Goal: Register for event/course: Sign up to attend an event or enroll in a course

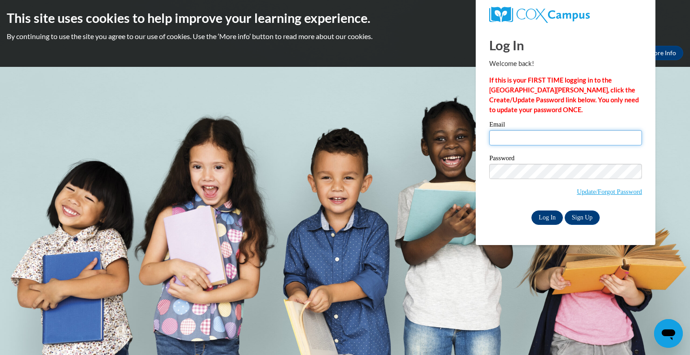
type input "[EMAIL_ADDRESS][DOMAIN_NAME]"
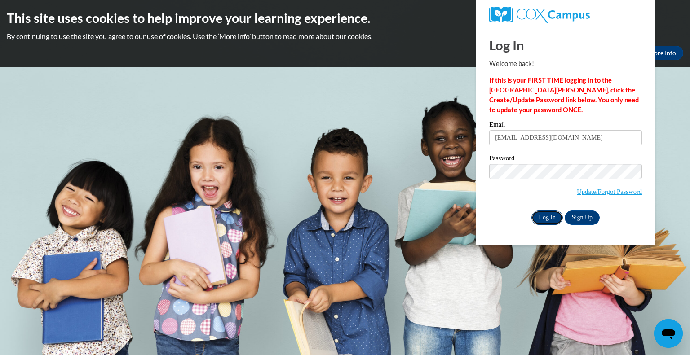
click at [549, 216] on input "Log In" at bounding box center [546, 218] width 31 height 14
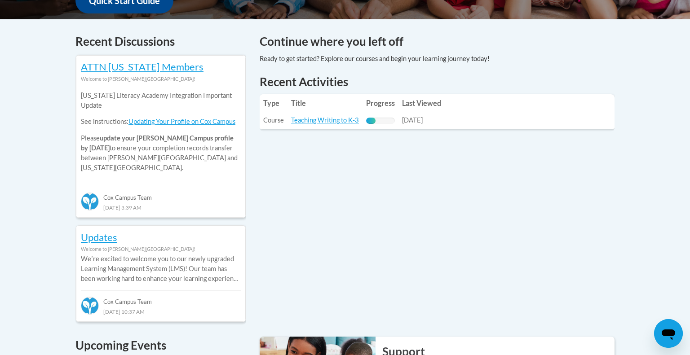
scroll to position [366, 0]
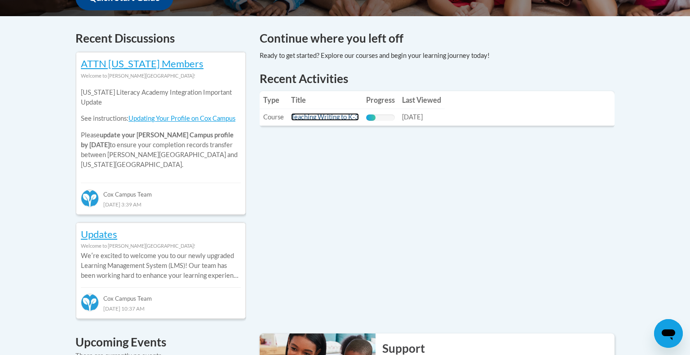
click at [339, 119] on link "Teaching Writing to K-3" at bounding box center [325, 117] width 68 height 8
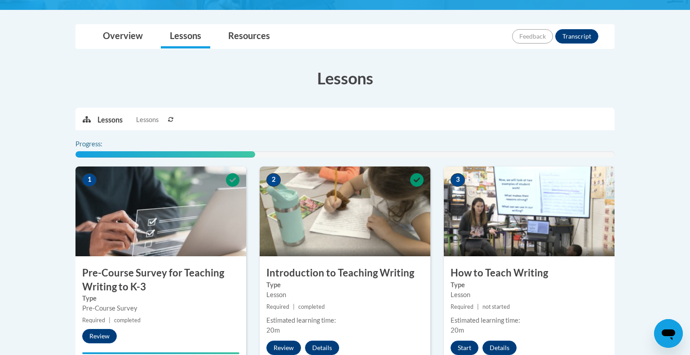
scroll to position [195, 0]
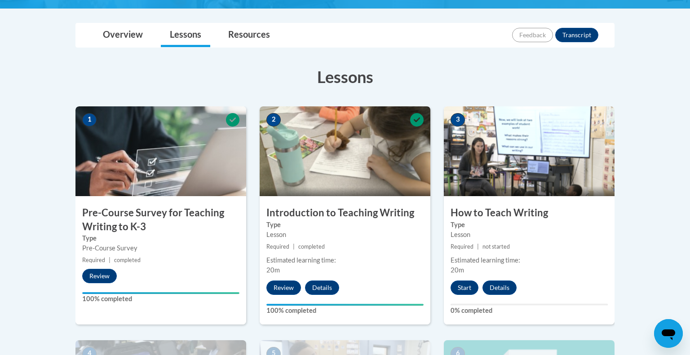
click at [165, 182] on img at bounding box center [160, 151] width 171 height 90
click at [95, 277] on button "Review" at bounding box center [99, 276] width 35 height 14
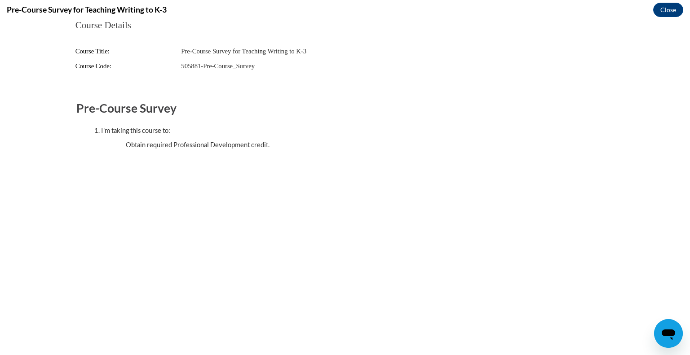
scroll to position [0, 0]
click at [664, 10] on button "Close" at bounding box center [668, 10] width 30 height 14
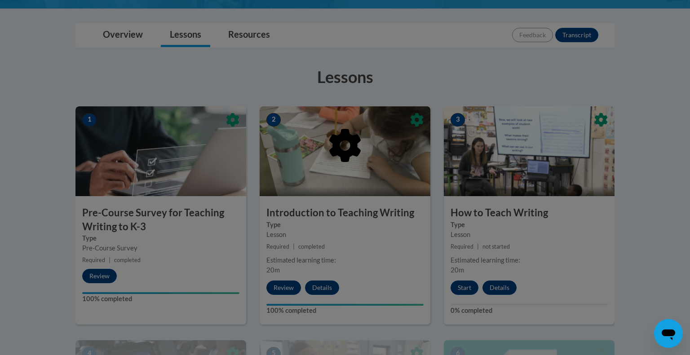
scroll to position [357, 0]
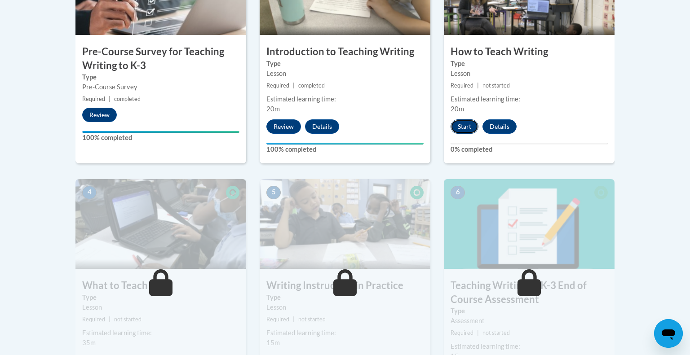
click at [457, 127] on button "Start" at bounding box center [464, 126] width 28 height 14
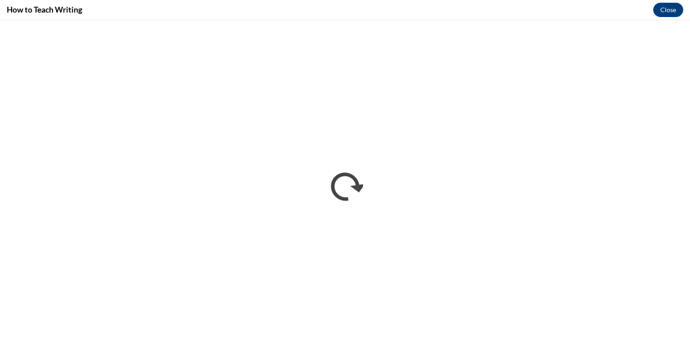
scroll to position [0, 0]
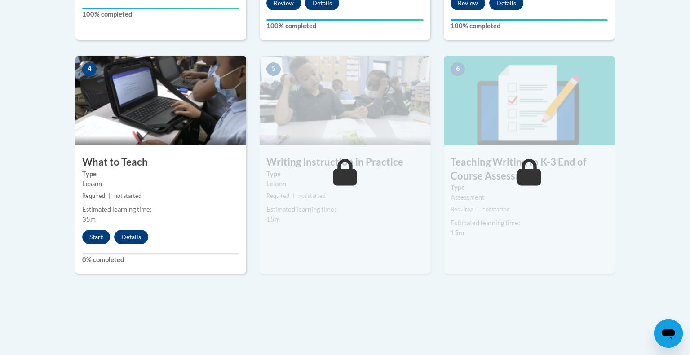
scroll to position [504, 0]
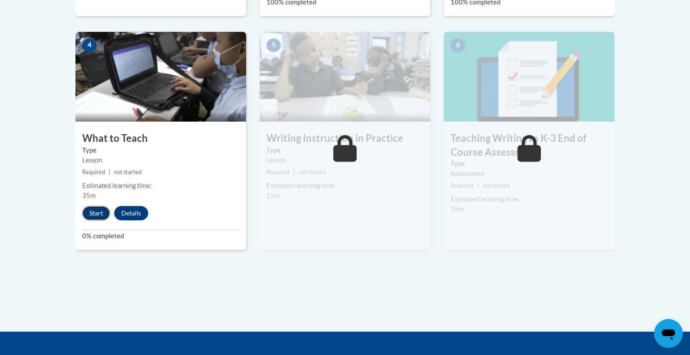
click at [95, 211] on button "Start" at bounding box center [96, 213] width 28 height 14
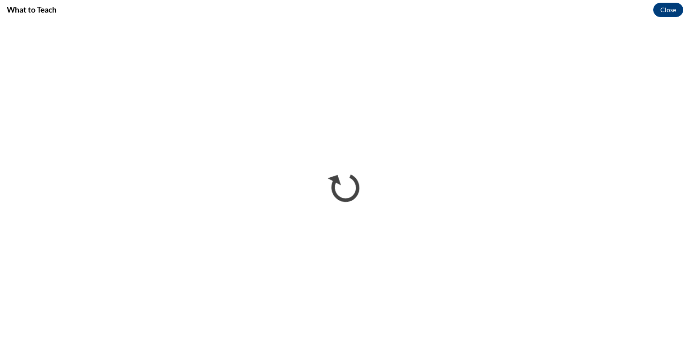
scroll to position [0, 0]
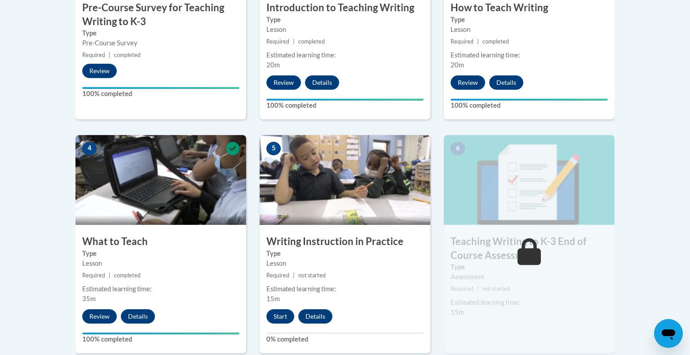
scroll to position [401, 0]
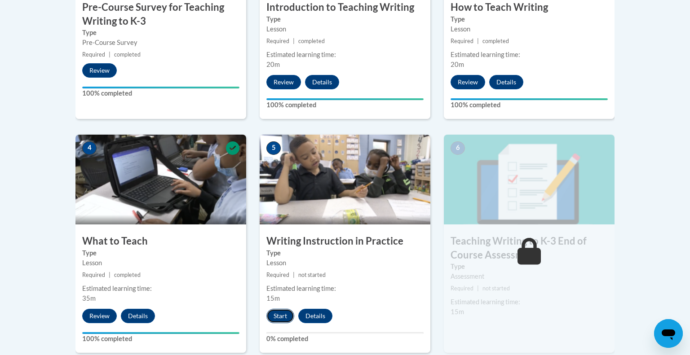
click at [287, 315] on button "Start" at bounding box center [280, 316] width 28 height 14
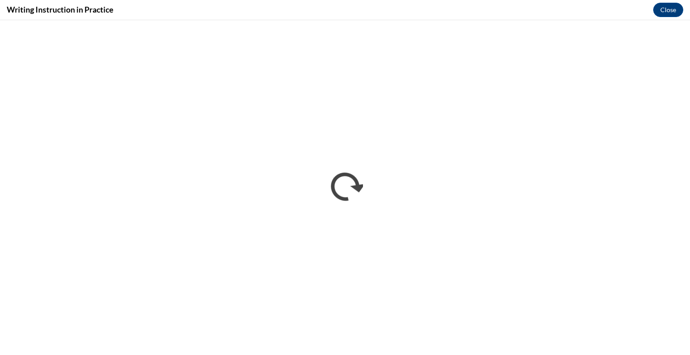
scroll to position [0, 0]
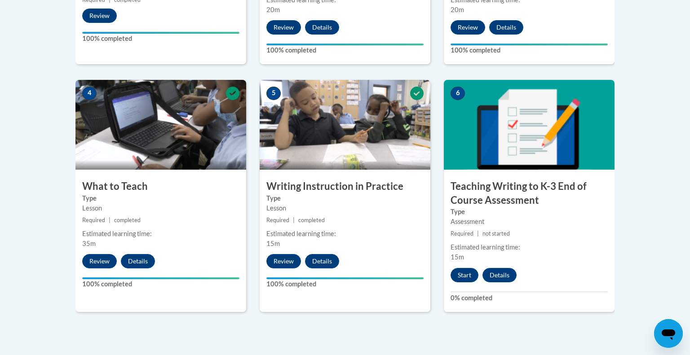
scroll to position [471, 0]
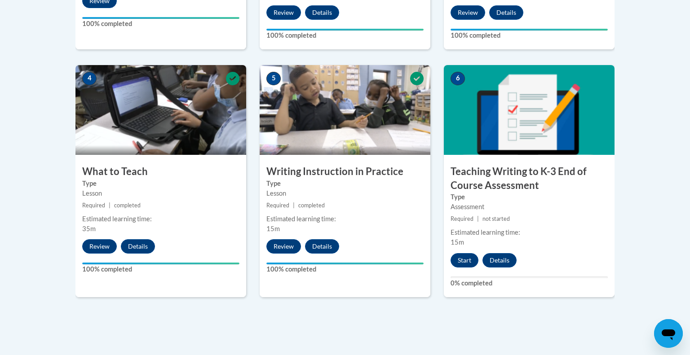
click at [530, 171] on h3 "Teaching Writing to K-3 End of Course Assessment" at bounding box center [529, 179] width 171 height 28
click at [464, 257] on button "Start" at bounding box center [464, 260] width 28 height 14
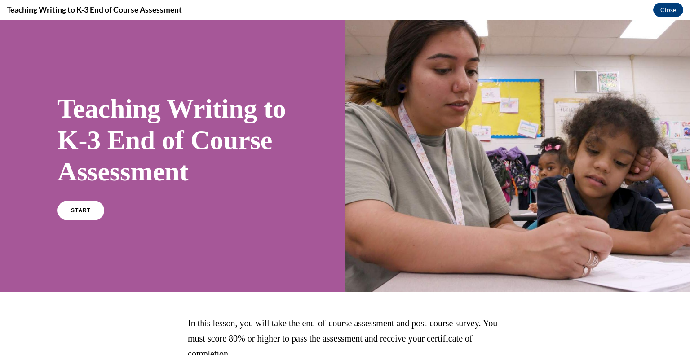
scroll to position [0, 0]
click at [82, 214] on span "START" at bounding box center [80, 210] width 21 height 7
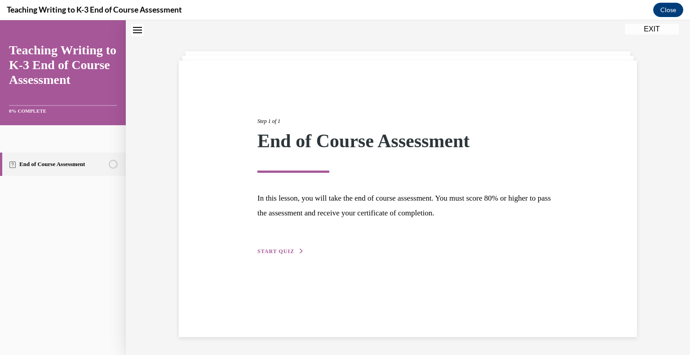
scroll to position [27, 0]
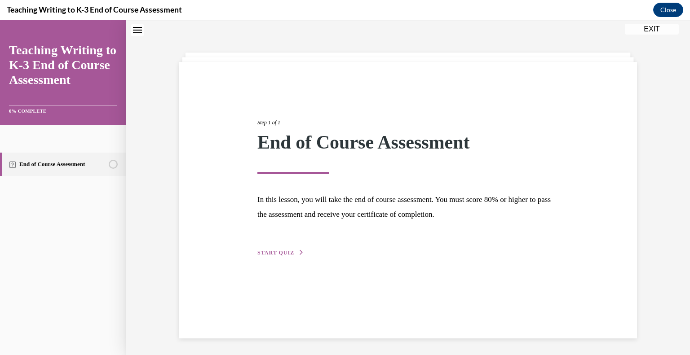
click at [271, 251] on span "START QUIZ" at bounding box center [275, 253] width 37 height 6
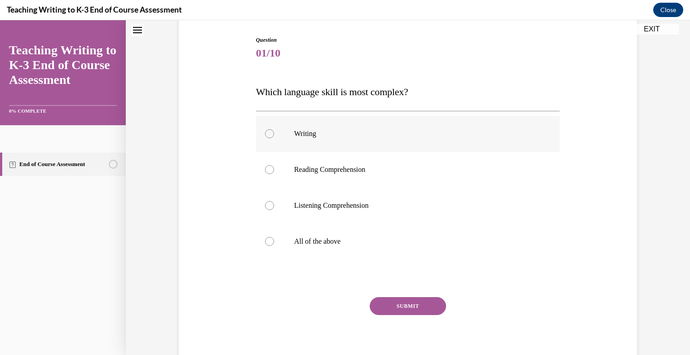
scroll to position [98, 0]
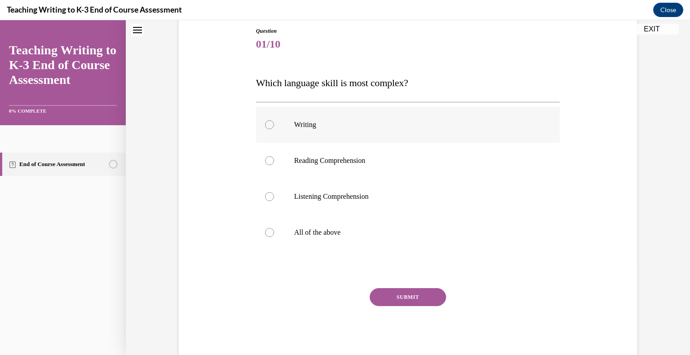
click at [330, 122] on p "Writing" at bounding box center [415, 124] width 243 height 9
click at [274, 122] on input "Writing" at bounding box center [269, 124] width 9 height 9
radio input "true"
click at [407, 295] on button "SUBMIT" at bounding box center [408, 297] width 76 height 18
click at [343, 235] on p "All of the above" at bounding box center [415, 232] width 243 height 9
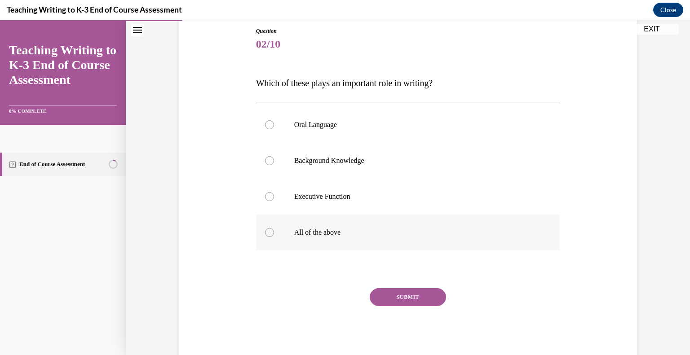
click at [274, 235] on input "All of the above" at bounding box center [269, 232] width 9 height 9
radio input "true"
click at [392, 293] on button "SUBMIT" at bounding box center [408, 297] width 76 height 18
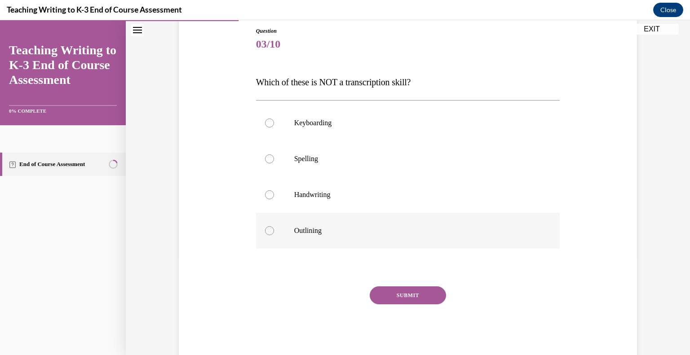
click at [329, 229] on p "Outlining" at bounding box center [415, 230] width 243 height 9
click at [274, 229] on input "Outlining" at bounding box center [269, 230] width 9 height 9
radio input "true"
click at [413, 298] on button "SUBMIT" at bounding box center [408, 295] width 76 height 18
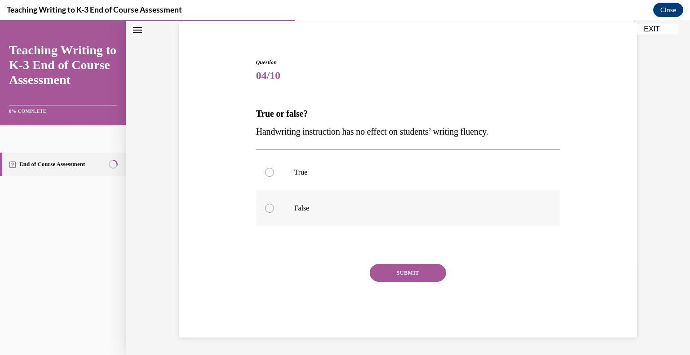
click at [302, 202] on label "False" at bounding box center [408, 208] width 304 height 36
click at [274, 204] on input "False" at bounding box center [269, 208] width 9 height 9
radio input "true"
click at [387, 272] on button "SUBMIT" at bounding box center [408, 273] width 76 height 18
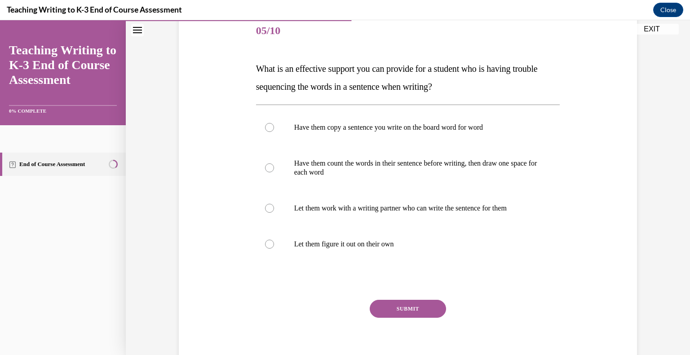
scroll to position [120, 0]
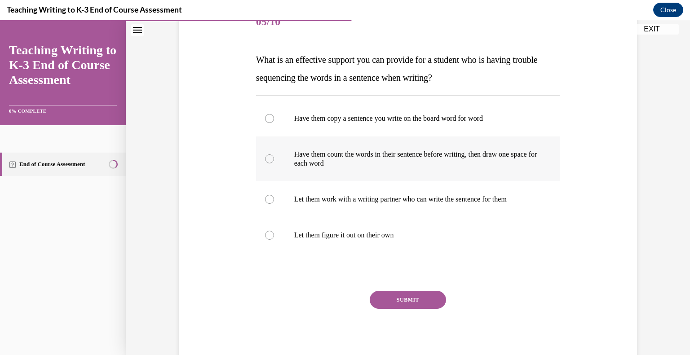
click at [328, 160] on p "Have them count the words in their sentence before writing, then draw one space…" at bounding box center [415, 159] width 243 height 18
click at [274, 160] on input "Have them count the words in their sentence before writing, then draw one space…" at bounding box center [269, 158] width 9 height 9
radio input "true"
click at [404, 301] on button "SUBMIT" at bounding box center [408, 300] width 76 height 18
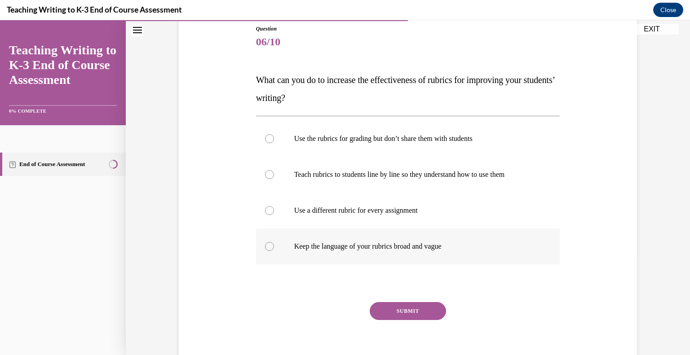
click at [415, 240] on label "Keep the language of your rubrics broad and vague" at bounding box center [408, 247] width 304 height 36
click at [274, 242] on input "Keep the language of your rubrics broad and vague" at bounding box center [269, 246] width 9 height 9
radio input "true"
click at [391, 180] on label "Teach rubrics to students line by line so they understand how to use them" at bounding box center [408, 175] width 304 height 36
click at [274, 179] on input "Teach rubrics to students line by line so they understand how to use them" at bounding box center [269, 174] width 9 height 9
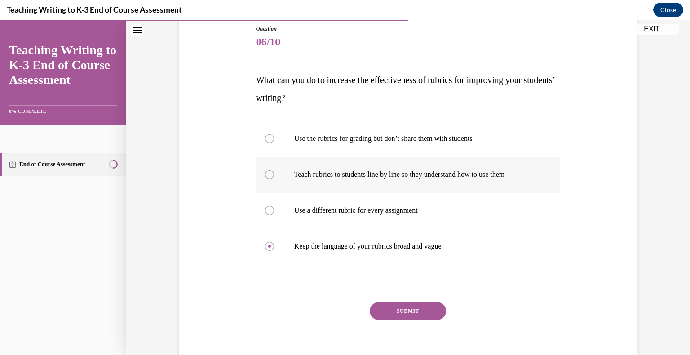
radio input "true"
click at [416, 309] on button "SUBMIT" at bounding box center [408, 311] width 76 height 18
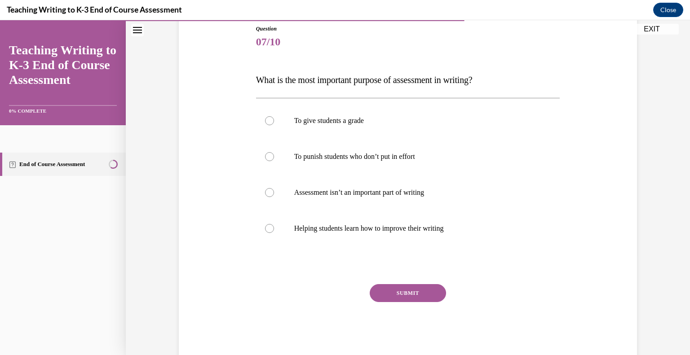
scroll to position [100, 0]
click at [402, 230] on p "Helping students learn how to improve their writing" at bounding box center [415, 229] width 243 height 9
click at [274, 230] on input "Helping students learn how to improve their writing" at bounding box center [269, 229] width 9 height 9
radio input "true"
click at [407, 296] on button "SUBMIT" at bounding box center [408, 294] width 76 height 18
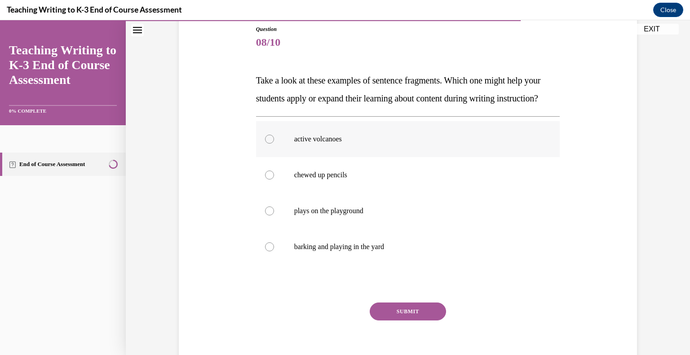
click at [345, 157] on label "active volcanoes" at bounding box center [408, 139] width 304 height 36
click at [274, 144] on input "active volcanoes" at bounding box center [269, 139] width 9 height 9
radio input "true"
click at [419, 321] on button "SUBMIT" at bounding box center [408, 312] width 76 height 18
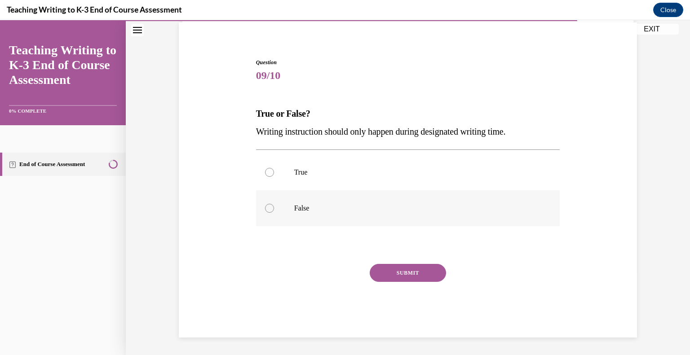
click at [294, 217] on label "False" at bounding box center [408, 208] width 304 height 36
click at [274, 213] on input "False" at bounding box center [269, 208] width 9 height 9
radio input "true"
click at [411, 275] on button "SUBMIT" at bounding box center [408, 273] width 76 height 18
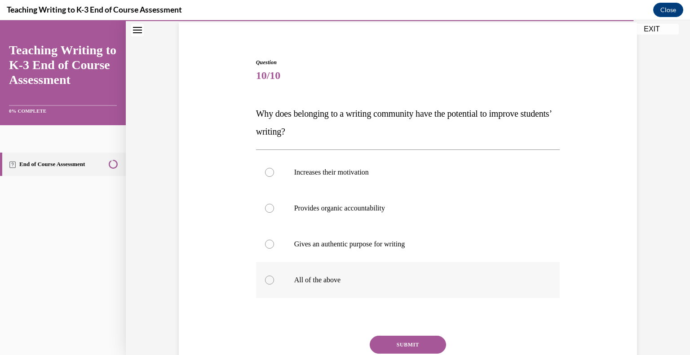
click at [327, 277] on p "All of the above" at bounding box center [415, 280] width 243 height 9
click at [274, 277] on input "All of the above" at bounding box center [269, 280] width 9 height 9
radio input "true"
click at [419, 342] on button "SUBMIT" at bounding box center [408, 345] width 76 height 18
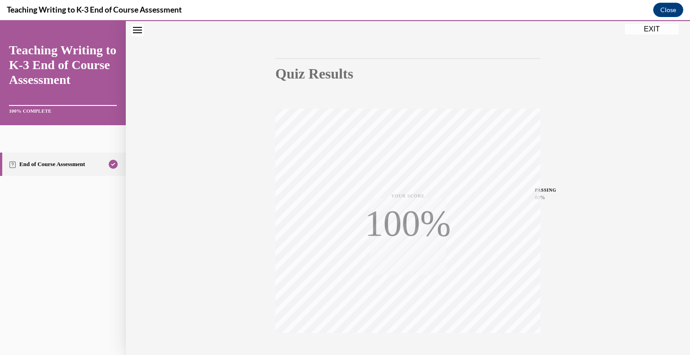
scroll to position [125, 0]
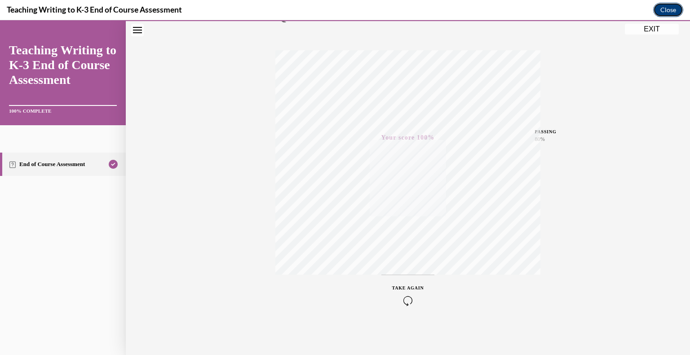
click at [669, 11] on button "Close" at bounding box center [668, 10] width 30 height 14
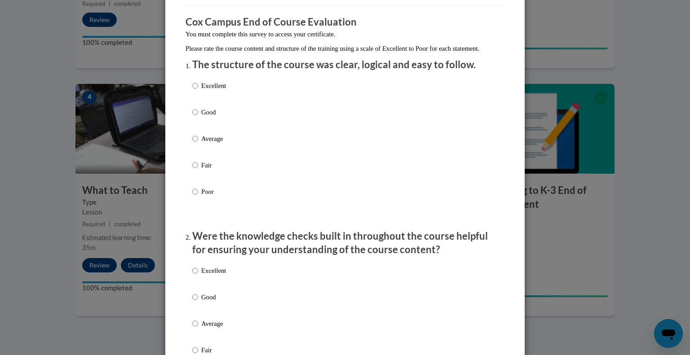
scroll to position [68, 0]
click at [211, 90] on p "Excellent" at bounding box center [213, 85] width 25 height 10
click at [198, 90] on input "Excellent" at bounding box center [195, 85] width 6 height 10
radio input "true"
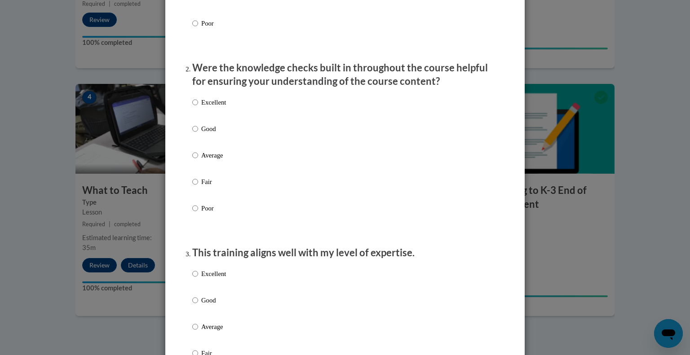
scroll to position [241, 0]
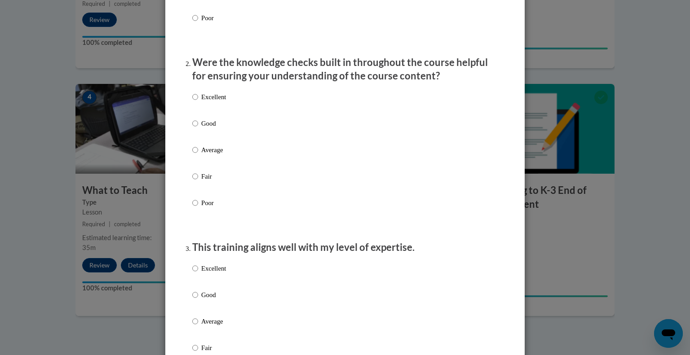
click at [202, 128] on p "Good" at bounding box center [213, 124] width 25 height 10
click at [198, 128] on input "Good" at bounding box center [195, 124] width 6 height 10
radio input "true"
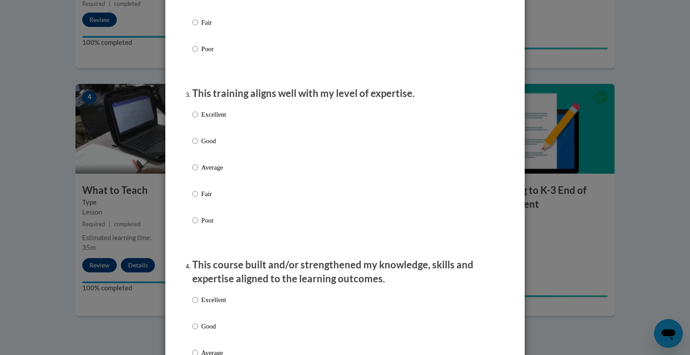
scroll to position [396, 0]
click at [206, 145] on p "Good" at bounding box center [213, 140] width 25 height 10
click at [198, 145] on input "Good" at bounding box center [195, 140] width 6 height 10
radio input "true"
click at [196, 172] on input "Average" at bounding box center [195, 167] width 6 height 10
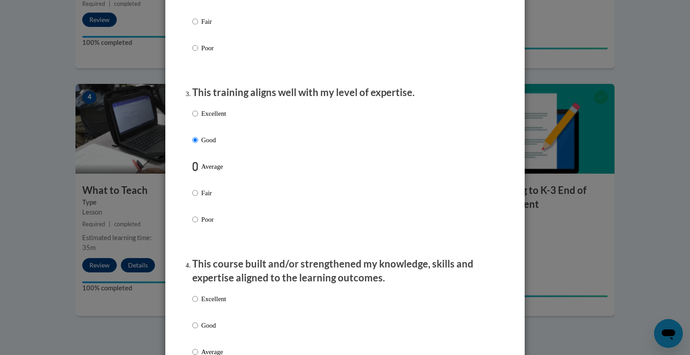
radio input "true"
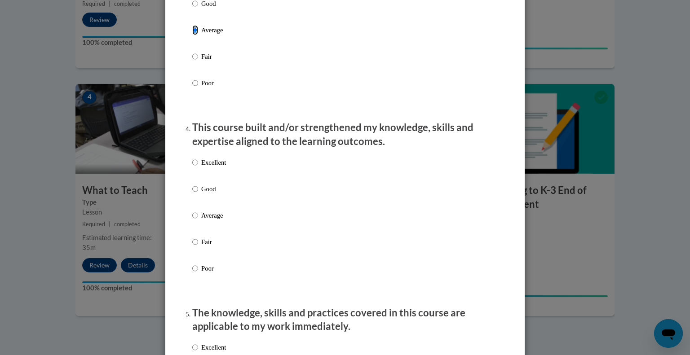
scroll to position [540, 0]
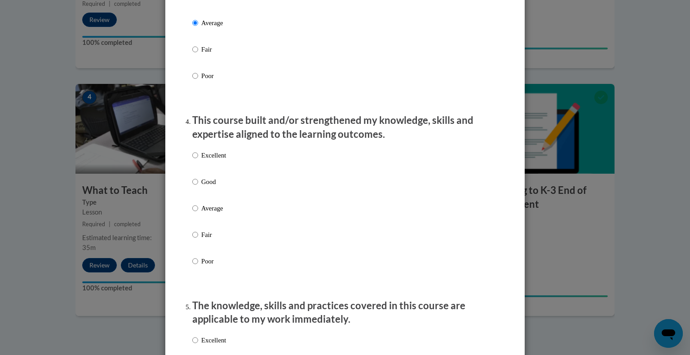
click at [208, 187] on p "Good" at bounding box center [213, 182] width 25 height 10
click at [198, 187] on input "Good" at bounding box center [195, 182] width 6 height 10
radio input "true"
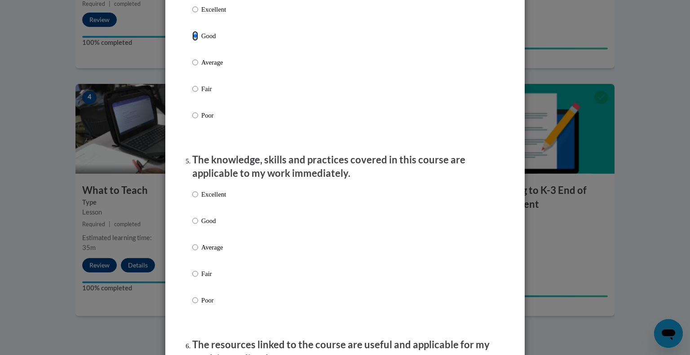
scroll to position [693, 0]
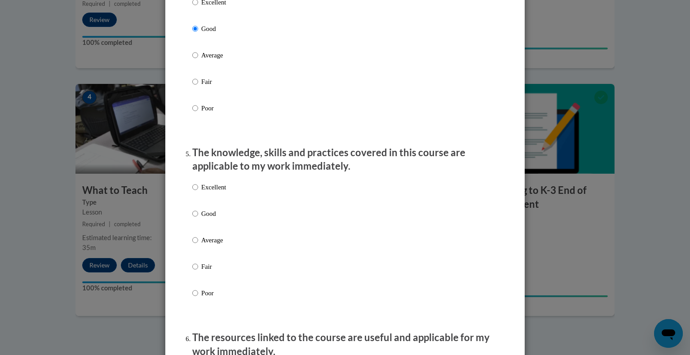
click at [207, 192] on p "Excellent" at bounding box center [213, 187] width 25 height 10
click at [198, 192] on input "Excellent" at bounding box center [195, 187] width 6 height 10
radio input "true"
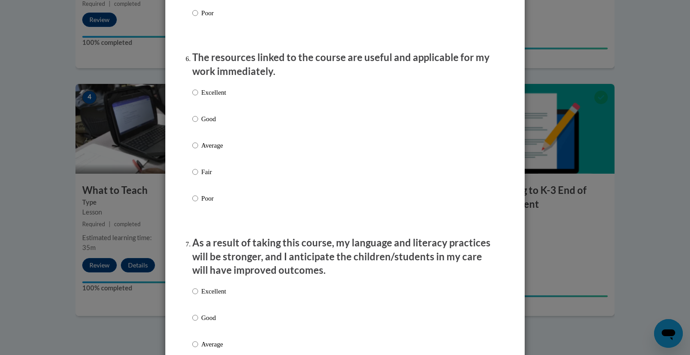
scroll to position [979, 0]
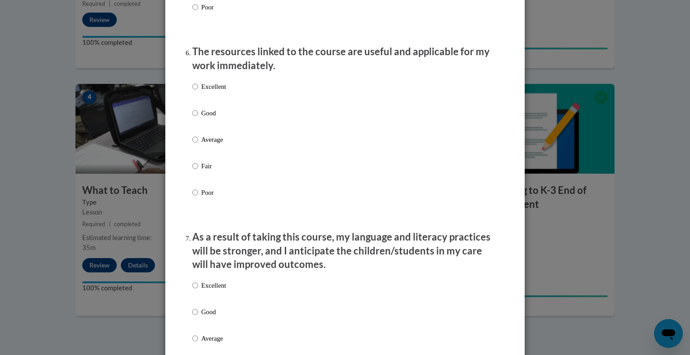
click at [199, 99] on label "Excellent" at bounding box center [209, 94] width 34 height 24
click at [198, 92] on input "Excellent" at bounding box center [195, 87] width 6 height 10
radio input "true"
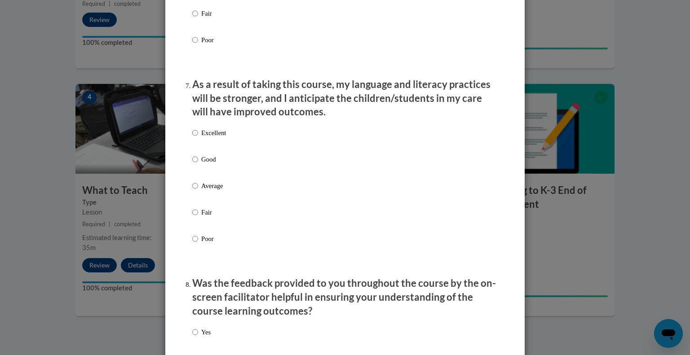
scroll to position [1136, 0]
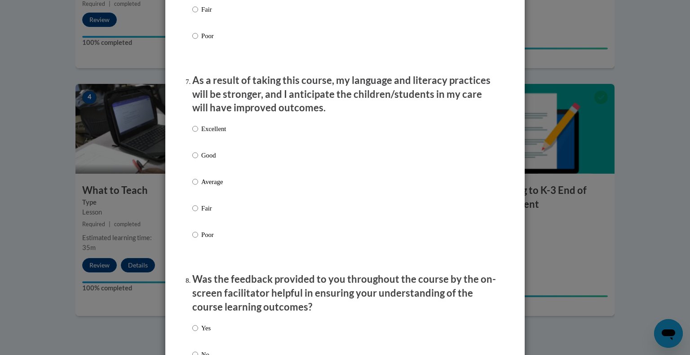
click at [209, 160] on p "Good" at bounding box center [213, 155] width 25 height 10
click at [198, 160] on input "Good" at bounding box center [195, 155] width 6 height 10
radio input "true"
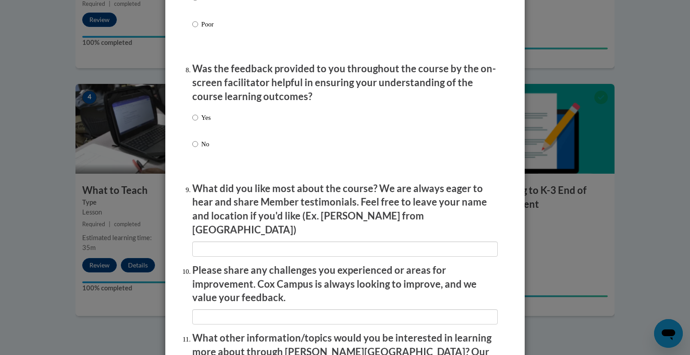
scroll to position [1349, 0]
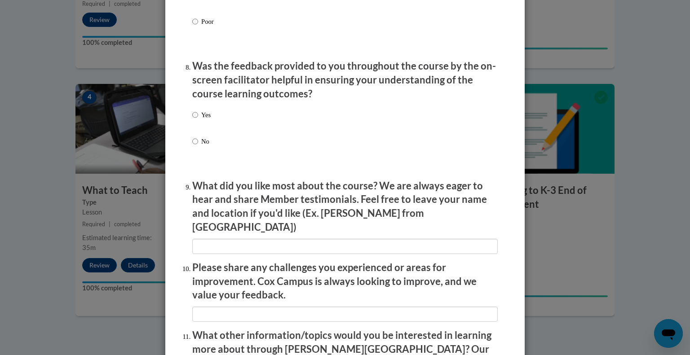
click at [200, 127] on label "Yes" at bounding box center [201, 122] width 18 height 24
click at [198, 120] on input "Yes" at bounding box center [195, 115] width 6 height 10
radio input "true"
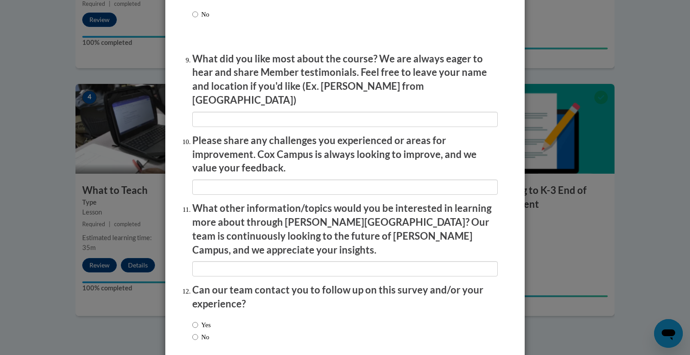
scroll to position [1477, 0]
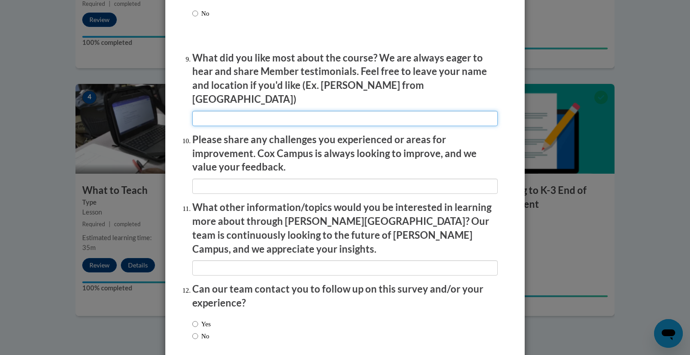
click at [258, 119] on input "textbox" at bounding box center [344, 118] width 305 height 15
type input "Not boring"
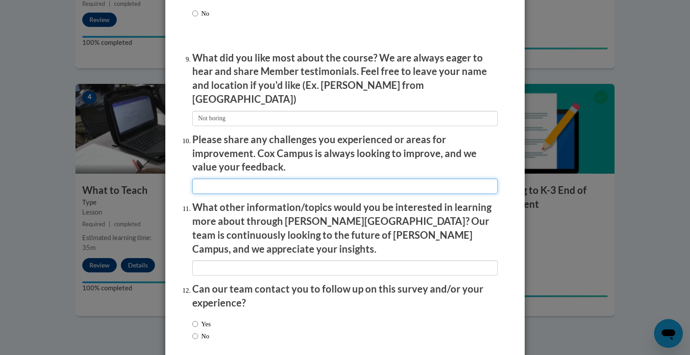
click at [221, 182] on input "textbox" at bounding box center [344, 186] width 305 height 15
type input "M"
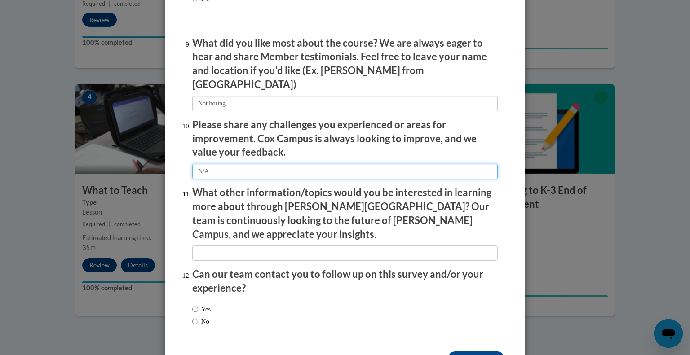
scroll to position [1515, 0]
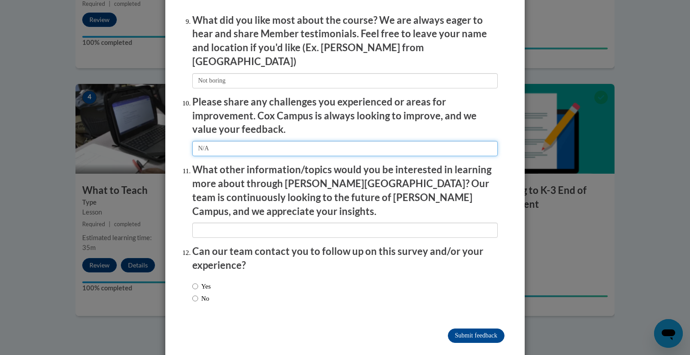
type input "N/A"
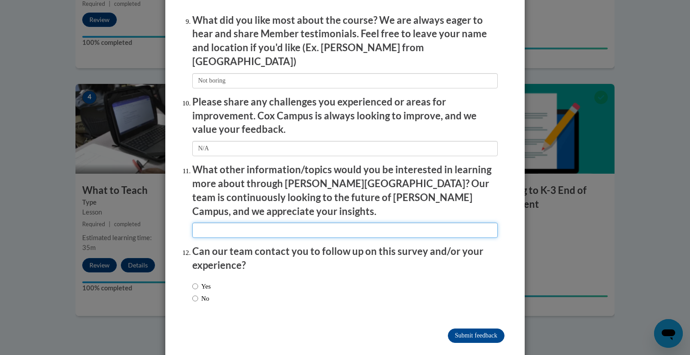
click at [238, 223] on input "textbox" at bounding box center [344, 230] width 305 height 15
type input "Englih"
click at [244, 223] on input "textbox" at bounding box center [344, 230] width 305 height 15
type input "English Learners / language acquisition more in depth"
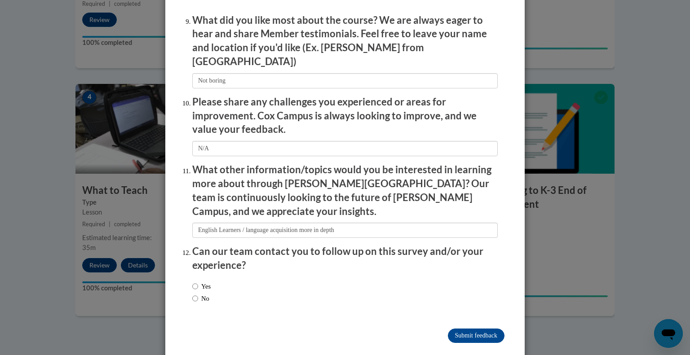
click at [204, 294] on label "No" at bounding box center [200, 299] width 17 height 10
click at [198, 294] on input "No" at bounding box center [195, 299] width 6 height 10
radio input "true"
click at [461, 329] on input "Submit feedback" at bounding box center [476, 336] width 57 height 14
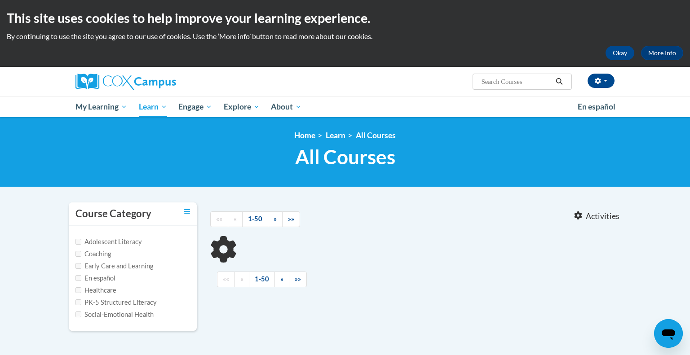
type input "[MEDICAL_DATA]"
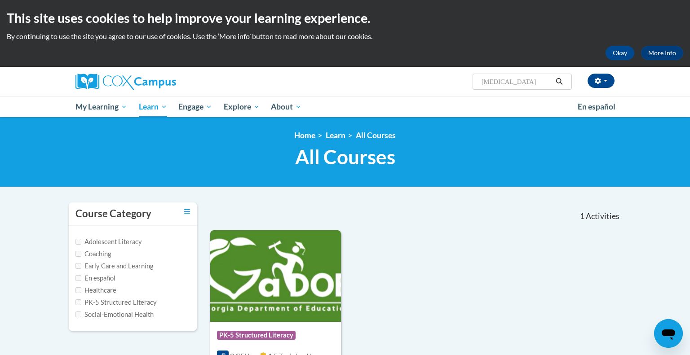
scroll to position [100, 0]
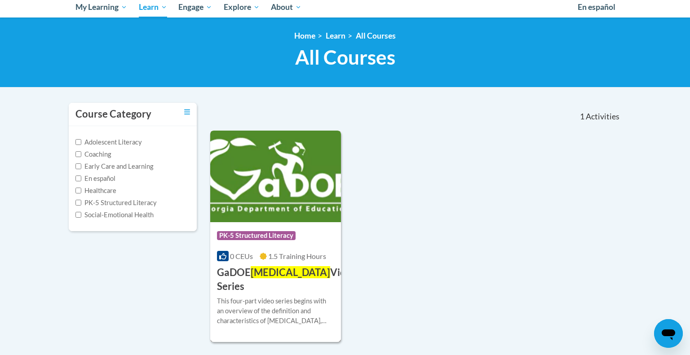
click at [247, 233] on span "PK-5 Structured Literacy" at bounding box center [256, 235] width 79 height 9
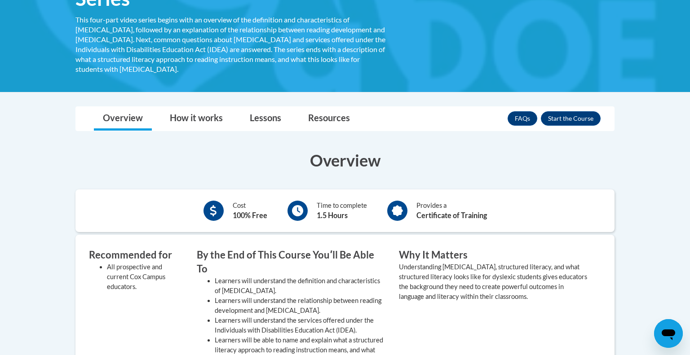
scroll to position [186, 0]
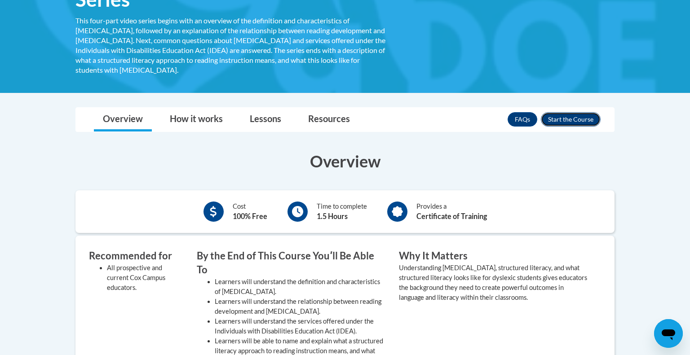
click at [573, 112] on button "Enroll" at bounding box center [571, 119] width 60 height 14
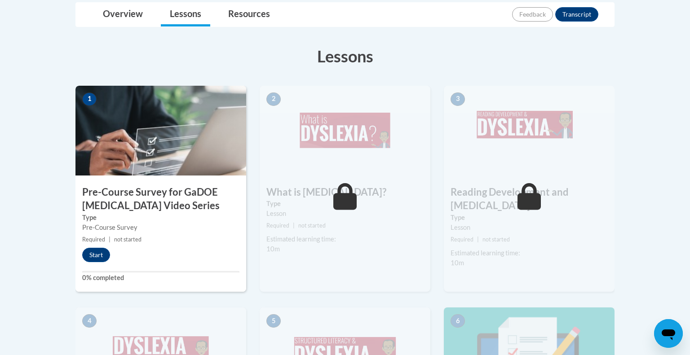
scroll to position [265, 0]
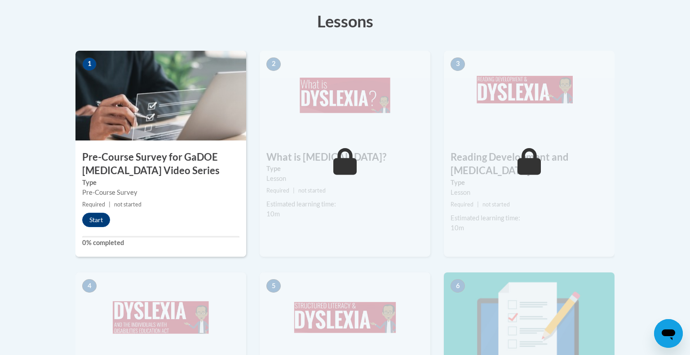
click at [126, 175] on h3 "Pre-Course Survey for GaDOE [MEDICAL_DATA] Video Series" at bounding box center [160, 164] width 171 height 28
click at [100, 218] on button "Start" at bounding box center [96, 220] width 28 height 14
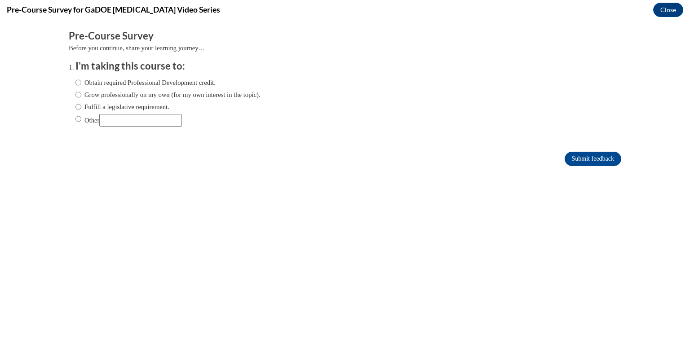
scroll to position [0, 0]
click at [173, 84] on label "Obtain required Professional Development credit." at bounding box center [145, 83] width 140 height 10
click at [81, 84] on input "Obtain required Professional Development credit." at bounding box center [78, 83] width 6 height 10
radio input "true"
click at [582, 157] on input "Submit feedback" at bounding box center [592, 159] width 57 height 14
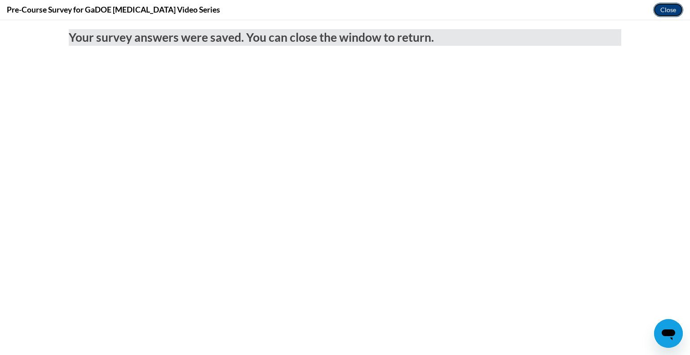
click at [660, 9] on button "Close" at bounding box center [668, 10] width 30 height 14
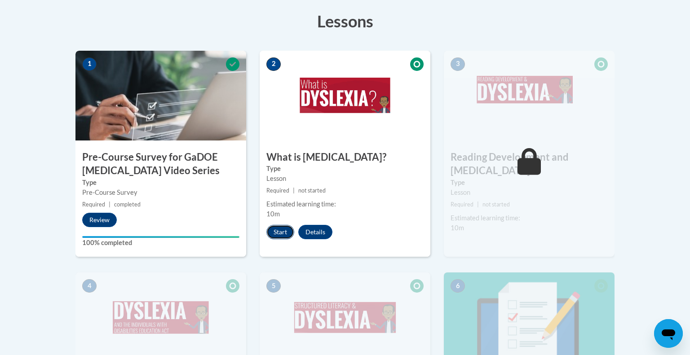
click at [283, 234] on button "Start" at bounding box center [280, 232] width 28 height 14
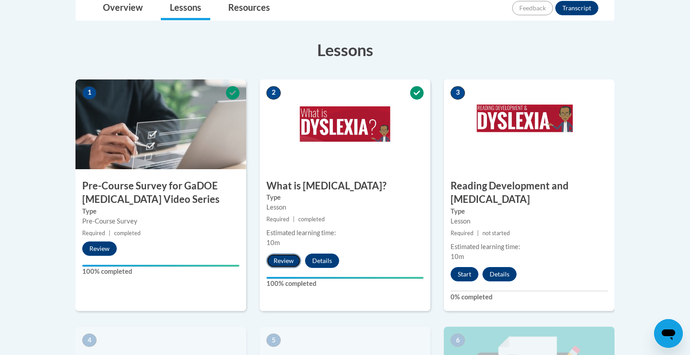
click at [284, 258] on button "Review" at bounding box center [283, 261] width 35 height 14
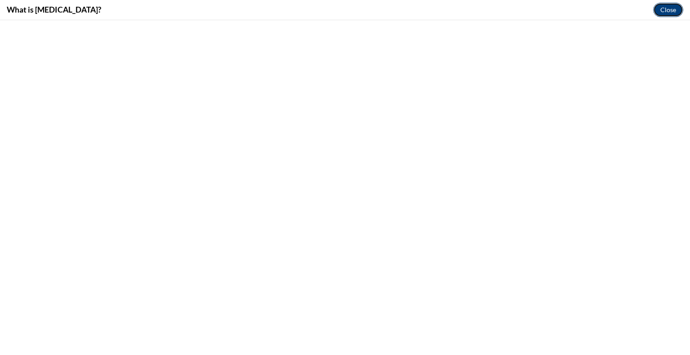
click at [670, 11] on button "Close" at bounding box center [668, 10] width 30 height 14
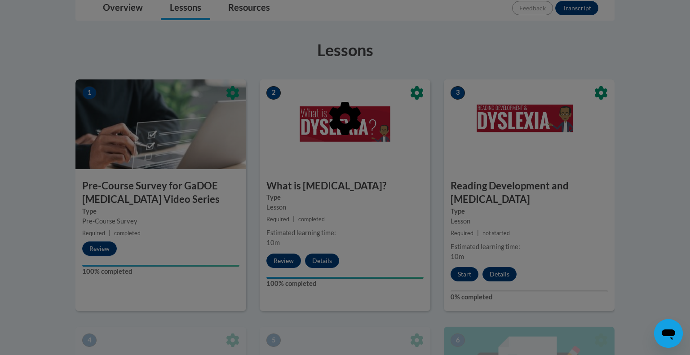
click at [467, 260] on div at bounding box center [345, 177] width 690 height 355
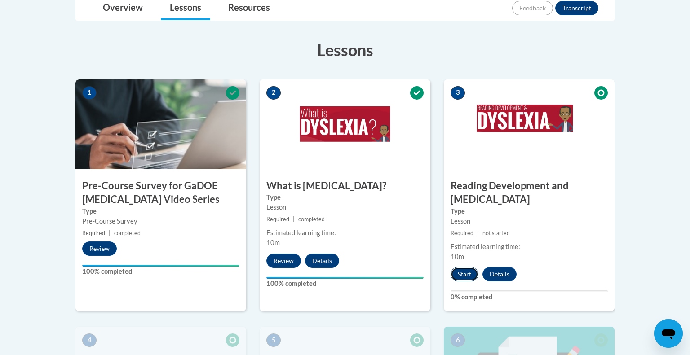
click at [468, 267] on button "Start" at bounding box center [464, 274] width 28 height 14
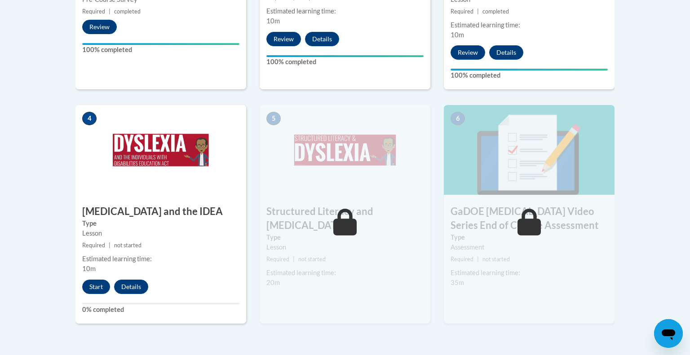
scroll to position [459, 0]
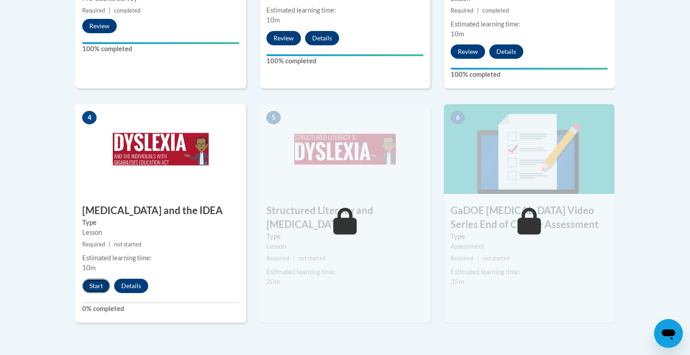
click at [93, 279] on button "Start" at bounding box center [96, 286] width 28 height 14
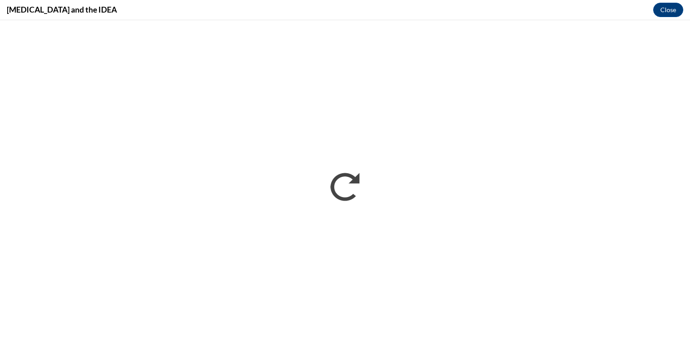
scroll to position [0, 0]
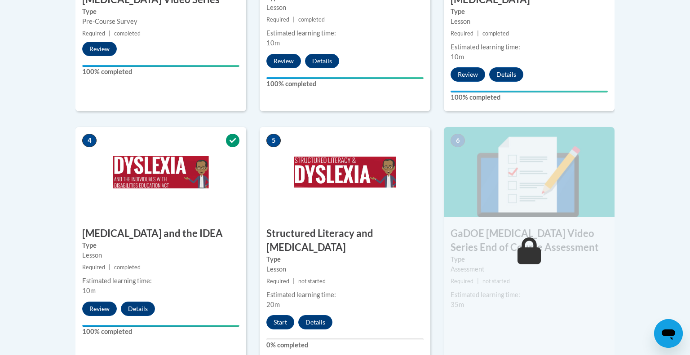
scroll to position [438, 0]
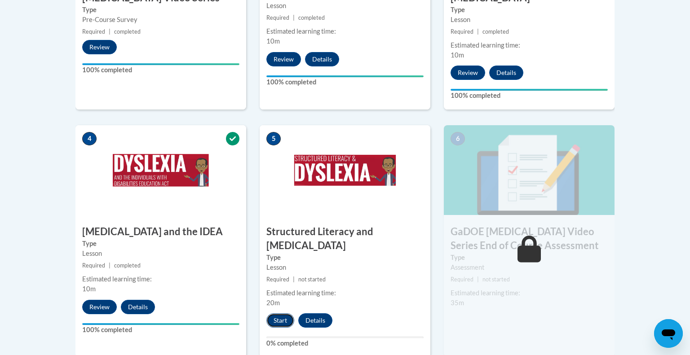
click at [282, 313] on button "Start" at bounding box center [280, 320] width 28 height 14
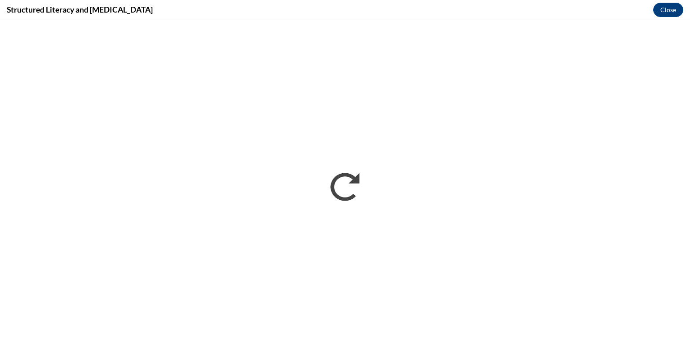
scroll to position [0, 0]
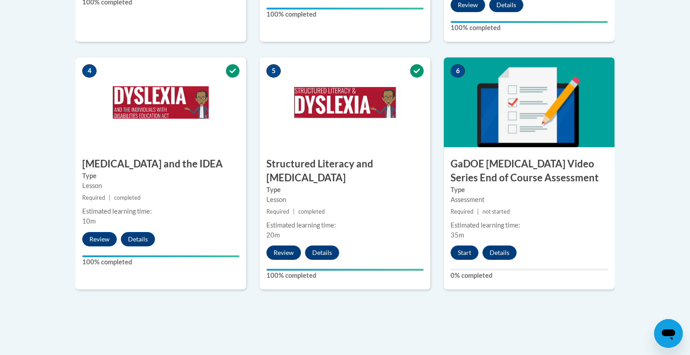
scroll to position [501, 0]
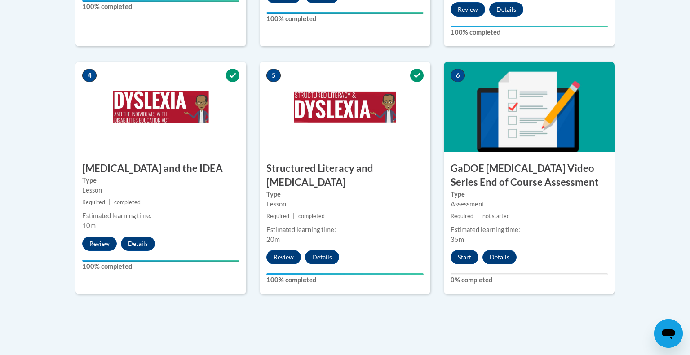
click at [534, 162] on h3 "GaDOE [MEDICAL_DATA] Video Series End of Course Assessment" at bounding box center [529, 176] width 171 height 28
click at [507, 106] on img at bounding box center [529, 107] width 171 height 90
click at [466, 250] on button "Start" at bounding box center [464, 257] width 28 height 14
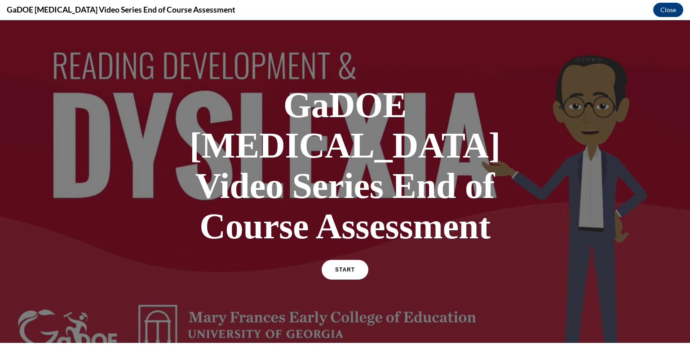
scroll to position [75, 0]
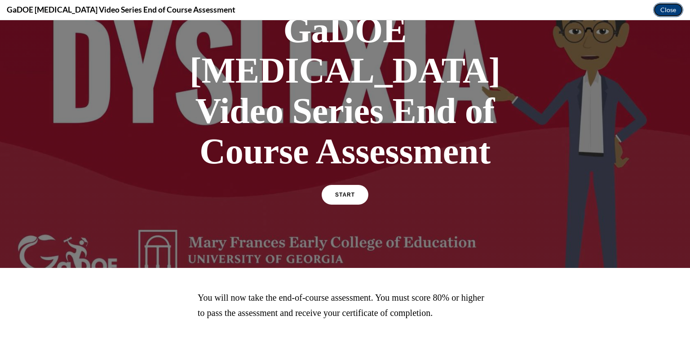
click at [665, 5] on button "Close" at bounding box center [668, 10] width 30 height 14
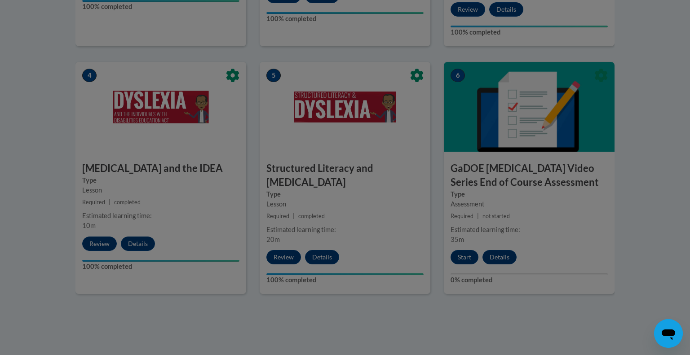
click at [466, 242] on div at bounding box center [345, 177] width 690 height 355
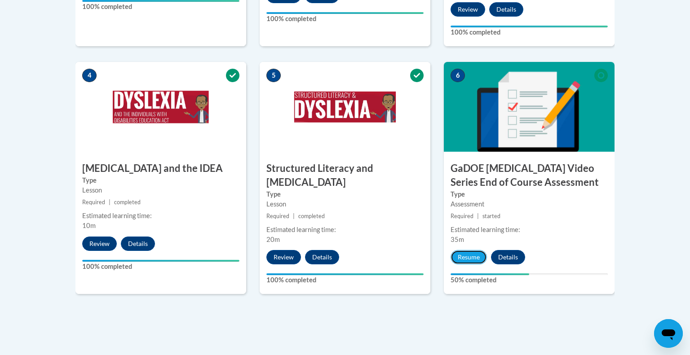
click at [466, 250] on button "Resume" at bounding box center [468, 257] width 36 height 14
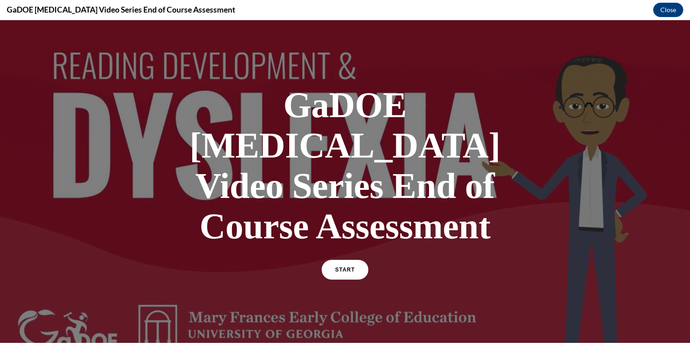
scroll to position [0, 0]
click at [354, 267] on span "START" at bounding box center [345, 270] width 21 height 7
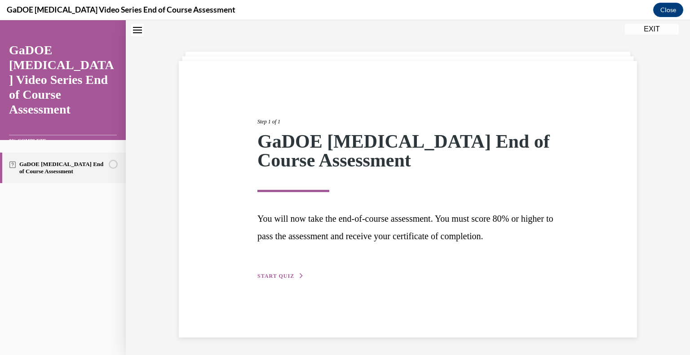
scroll to position [28, 0]
click at [286, 277] on span "START QUIZ" at bounding box center [275, 276] width 37 height 6
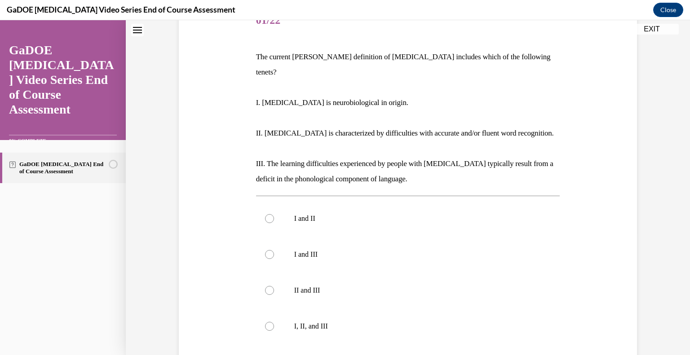
scroll to position [121, 0]
click at [304, 309] on label "I, II, and III" at bounding box center [408, 327] width 304 height 36
click at [274, 323] on input "I, II, and III" at bounding box center [269, 327] width 9 height 9
radio input "true"
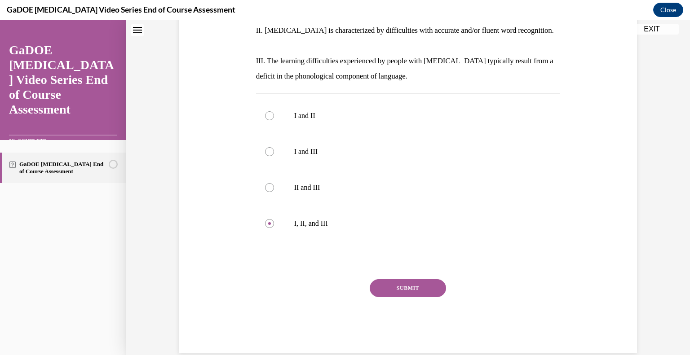
click at [413, 279] on button "SUBMIT" at bounding box center [408, 288] width 76 height 18
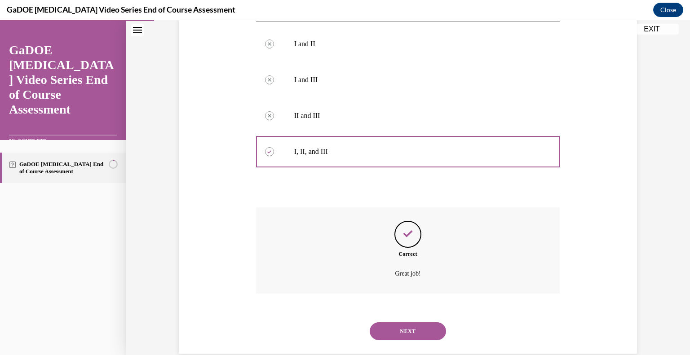
scroll to position [297, 0]
click at [409, 322] on button "NEXT" at bounding box center [408, 331] width 76 height 18
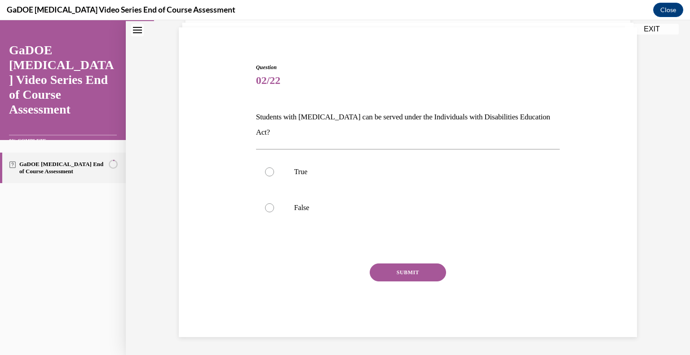
scroll to position [46, 0]
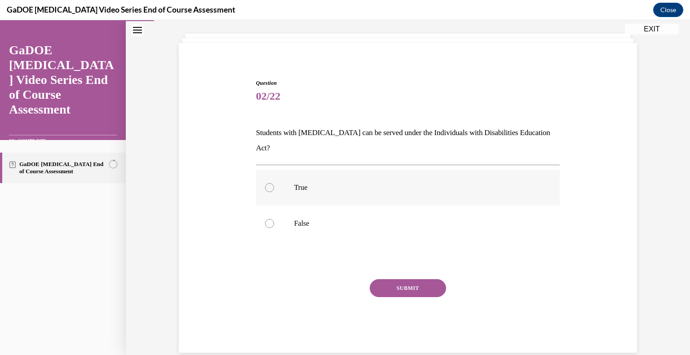
click at [312, 183] on p "True" at bounding box center [415, 187] width 243 height 9
click at [274, 183] on input "True" at bounding box center [269, 187] width 9 height 9
radio input "true"
click at [387, 279] on button "SUBMIT" at bounding box center [408, 288] width 76 height 18
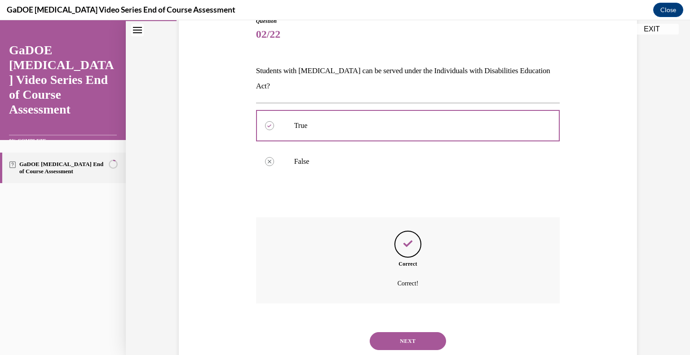
scroll to position [119, 0]
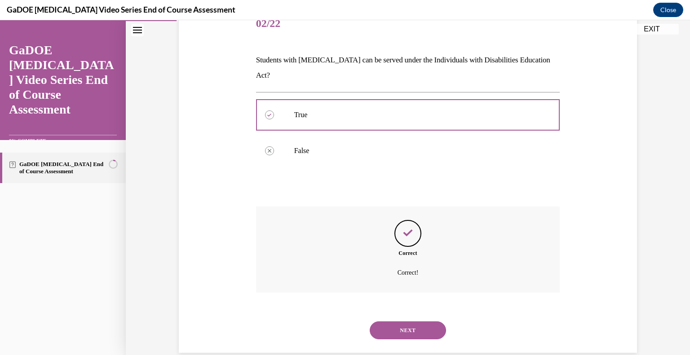
click at [414, 322] on button "NEXT" at bounding box center [408, 331] width 76 height 18
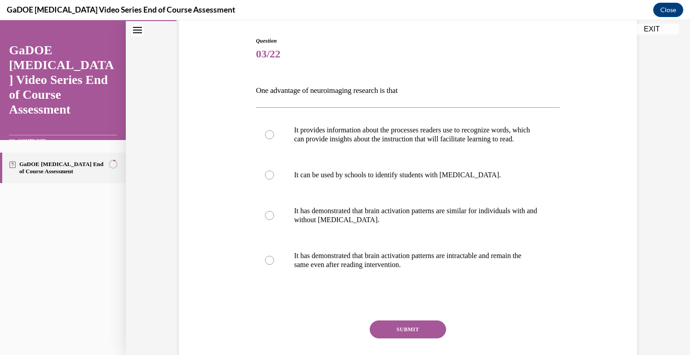
scroll to position [93, 0]
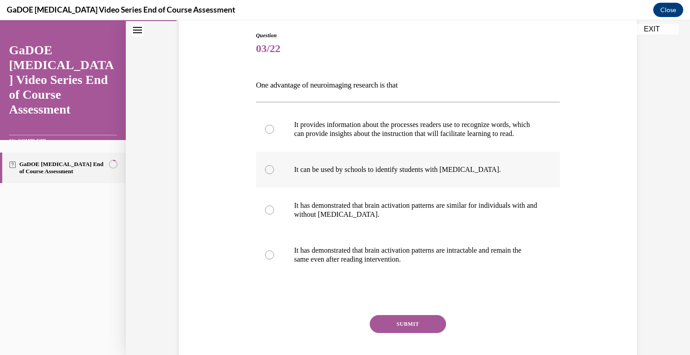
click at [347, 183] on label "It can be used by schools to identify students with dyslexia." at bounding box center [408, 170] width 304 height 36
click at [274, 174] on input "It can be used by schools to identify students with dyslexia." at bounding box center [269, 169] width 9 height 9
radio input "true"
click at [405, 333] on button "SUBMIT" at bounding box center [408, 324] width 76 height 18
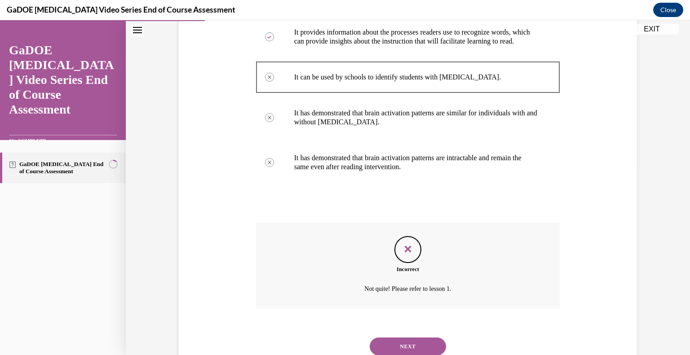
scroll to position [226, 0]
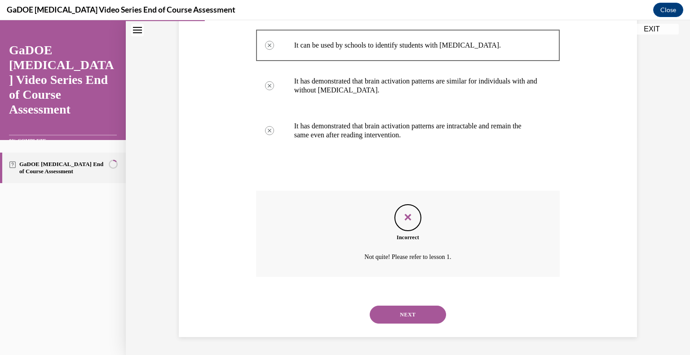
click at [409, 317] on button "NEXT" at bounding box center [408, 315] width 76 height 18
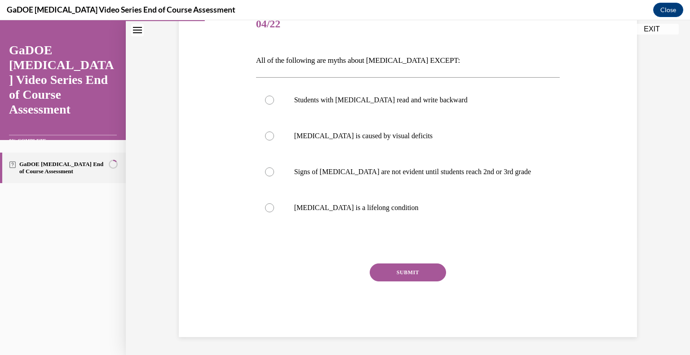
scroll to position [100, 0]
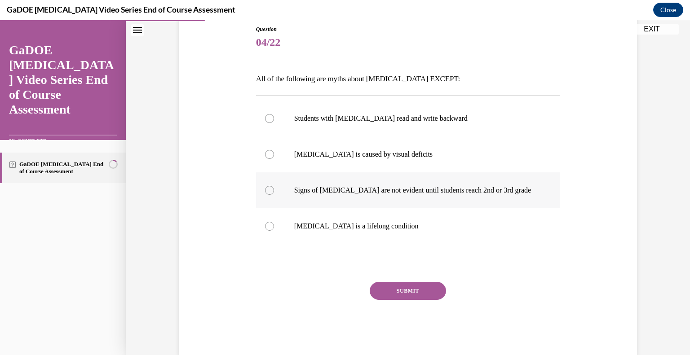
click at [350, 193] on p "Signs of dyslexia are not evident until students reach 2nd or 3rd grade" at bounding box center [415, 190] width 243 height 9
click at [274, 193] on input "Signs of dyslexia are not evident until students reach 2nd or 3rd grade" at bounding box center [269, 190] width 9 height 9
radio input "true"
click at [379, 230] on p "Dyslexia is a lifelong condition" at bounding box center [415, 226] width 243 height 9
click at [274, 230] on input "Dyslexia is a lifelong condition" at bounding box center [269, 226] width 9 height 9
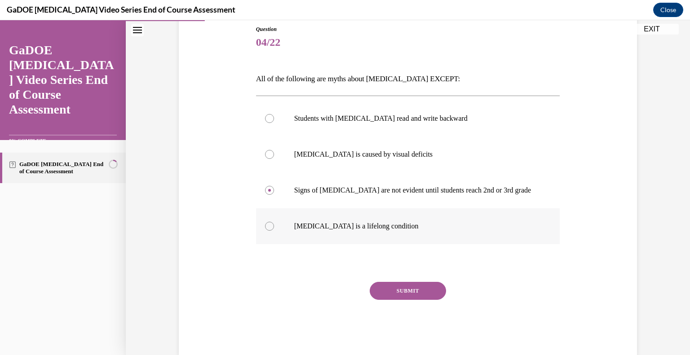
radio input "true"
click at [419, 291] on button "SUBMIT" at bounding box center [408, 291] width 76 height 18
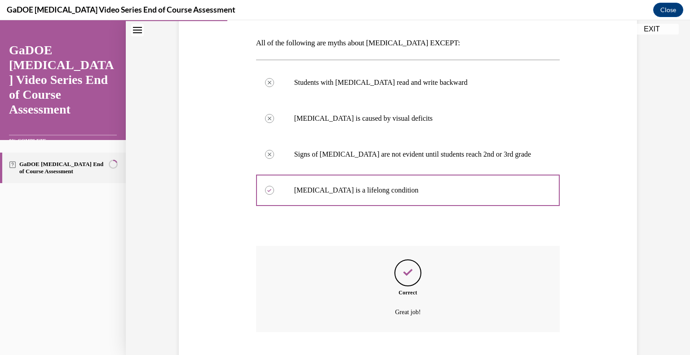
scroll to position [190, 0]
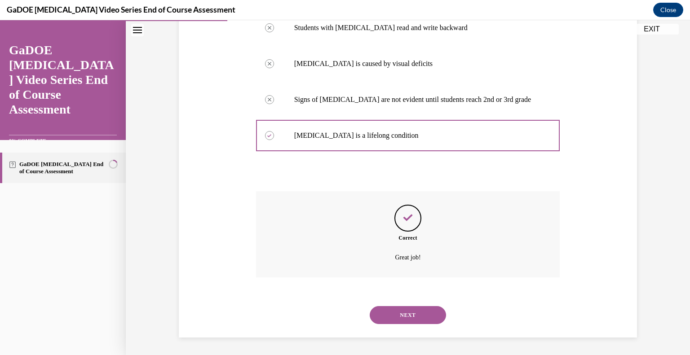
click at [416, 316] on button "NEXT" at bounding box center [408, 315] width 76 height 18
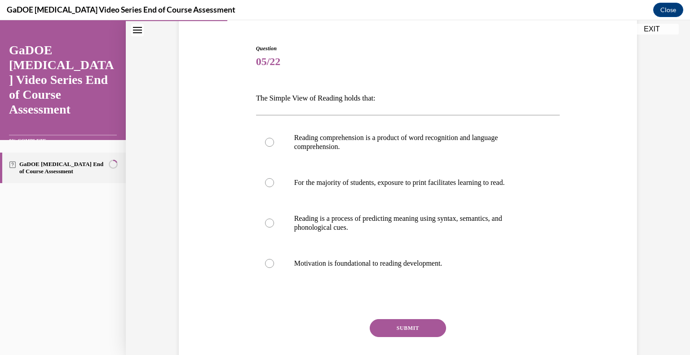
scroll to position [81, 0]
click at [275, 140] on label "Reading comprehension is a product of word recognition and language comprehensi…" at bounding box center [408, 141] width 304 height 45
click at [274, 140] on input "Reading comprehension is a product of word recognition and language comprehensi…" at bounding box center [269, 141] width 9 height 9
radio input "true"
click at [396, 333] on button "SUBMIT" at bounding box center [408, 328] width 76 height 18
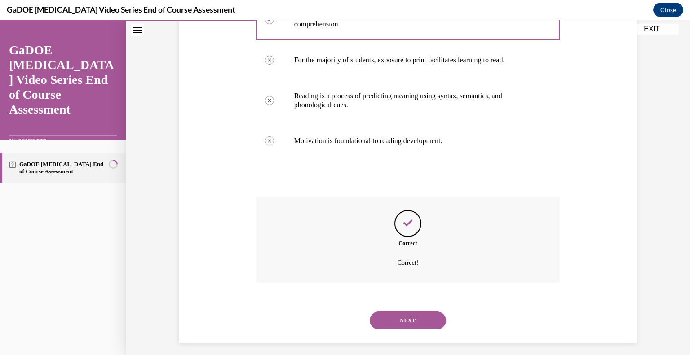
scroll to position [208, 0]
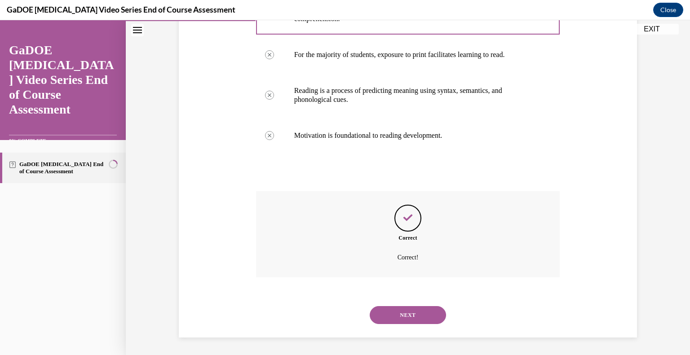
click at [399, 322] on button "NEXT" at bounding box center [408, 315] width 76 height 18
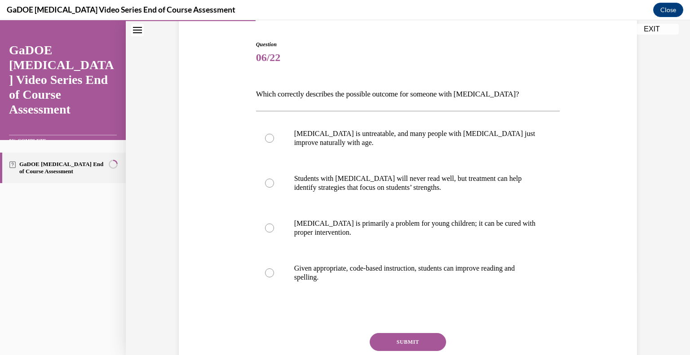
scroll to position [86, 0]
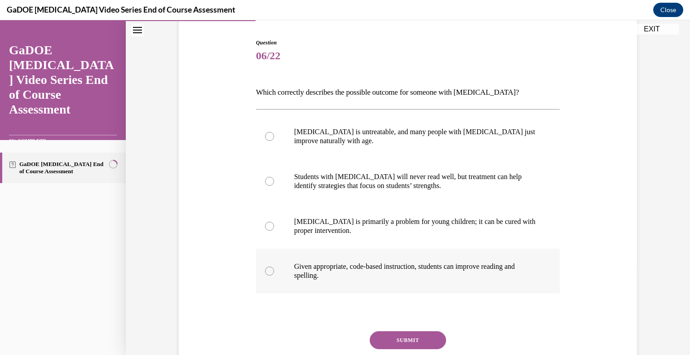
click at [391, 275] on p "Given appropriate, code-based instruction, students can improve reading and spe…" at bounding box center [415, 271] width 243 height 18
click at [274, 275] on input "Given appropriate, code-based instruction, students can improve reading and spe…" at bounding box center [269, 271] width 9 height 9
radio input "true"
click at [402, 341] on button "SUBMIT" at bounding box center [408, 340] width 76 height 18
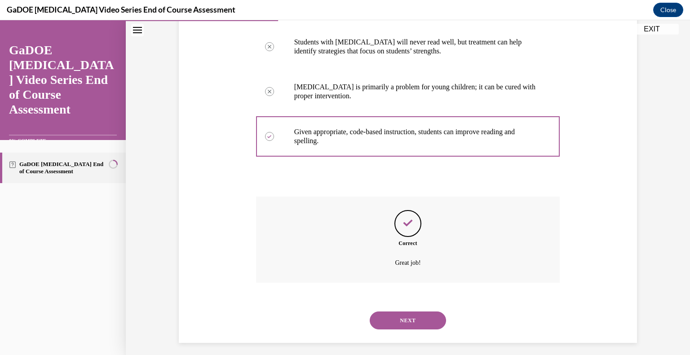
scroll to position [226, 0]
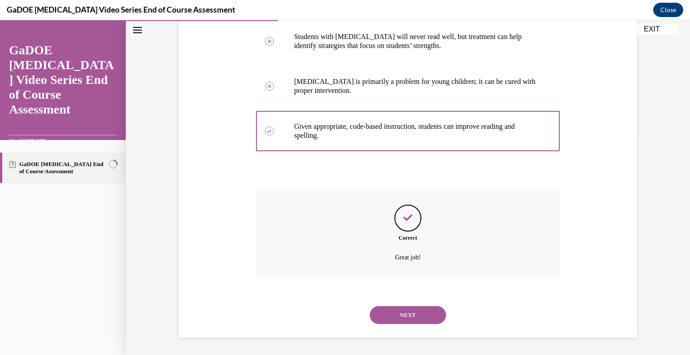
click at [403, 310] on button "NEXT" at bounding box center [408, 315] width 76 height 18
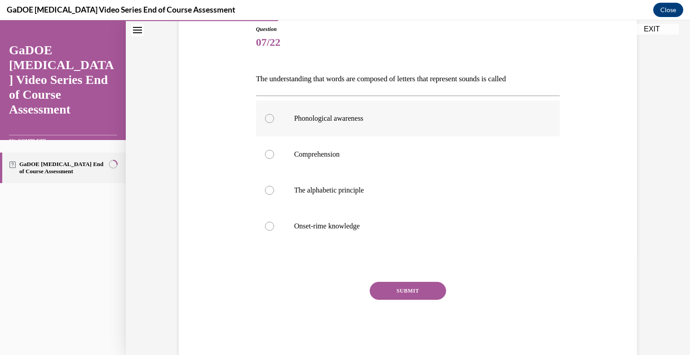
click at [351, 122] on p "Phonological awareness" at bounding box center [415, 118] width 243 height 9
click at [274, 122] on input "Phonological awareness" at bounding box center [269, 118] width 9 height 9
radio input "true"
click at [405, 291] on button "SUBMIT" at bounding box center [408, 291] width 76 height 18
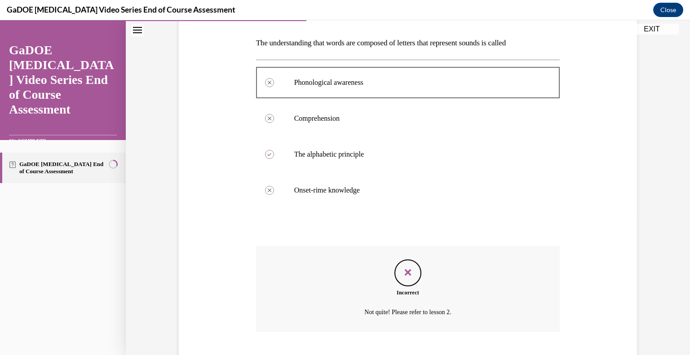
scroll to position [190, 0]
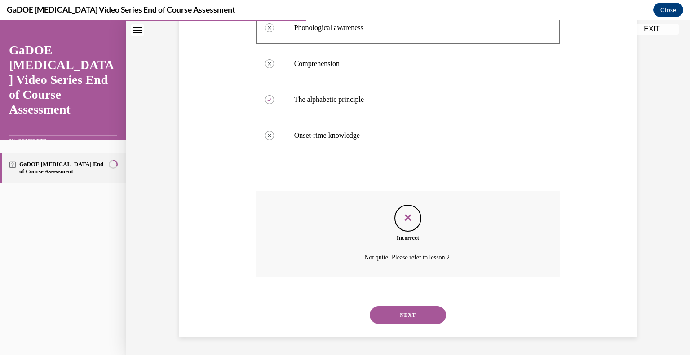
click at [419, 318] on button "NEXT" at bounding box center [408, 315] width 76 height 18
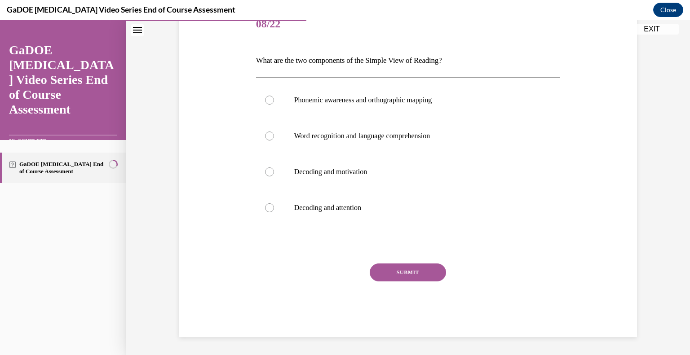
scroll to position [100, 0]
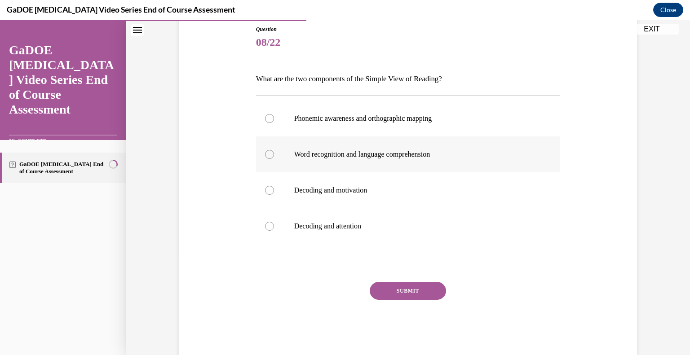
click at [412, 158] on p "Word recognition and language comprehension" at bounding box center [415, 154] width 243 height 9
click at [274, 158] on input "Word recognition and language comprehension" at bounding box center [269, 154] width 9 height 9
radio input "true"
click at [410, 286] on button "SUBMIT" at bounding box center [408, 291] width 76 height 18
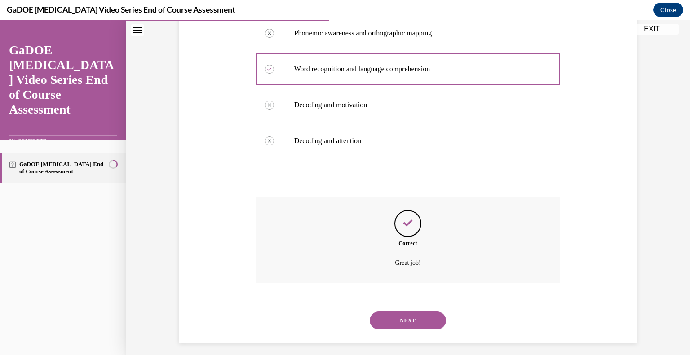
scroll to position [190, 0]
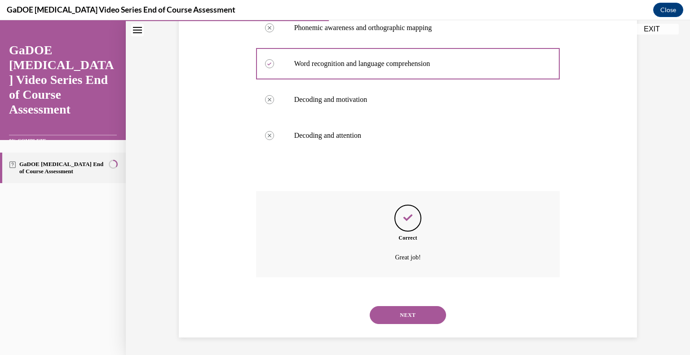
click at [404, 314] on button "NEXT" at bounding box center [408, 315] width 76 height 18
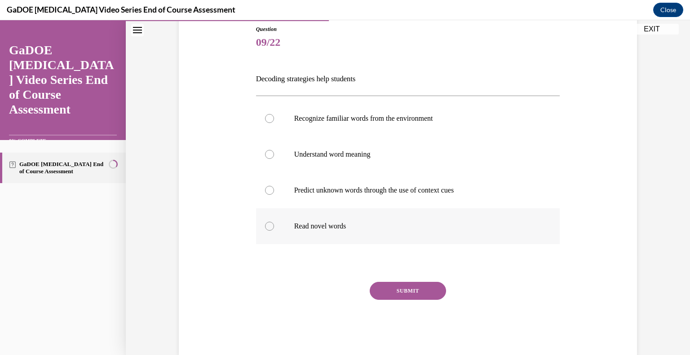
click at [314, 228] on p "Read novel words" at bounding box center [415, 226] width 243 height 9
click at [274, 228] on input "Read novel words" at bounding box center [269, 226] width 9 height 9
radio input "true"
click at [399, 288] on button "SUBMIT" at bounding box center [408, 291] width 76 height 18
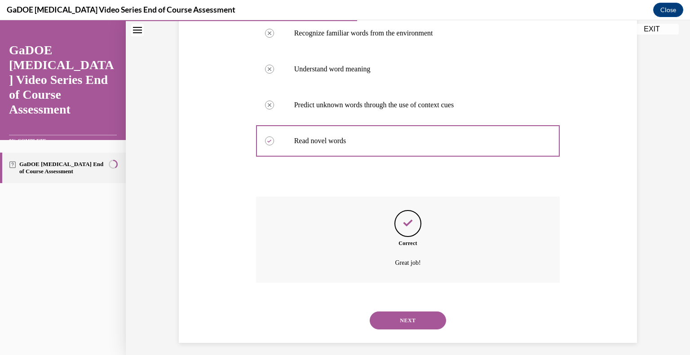
scroll to position [190, 0]
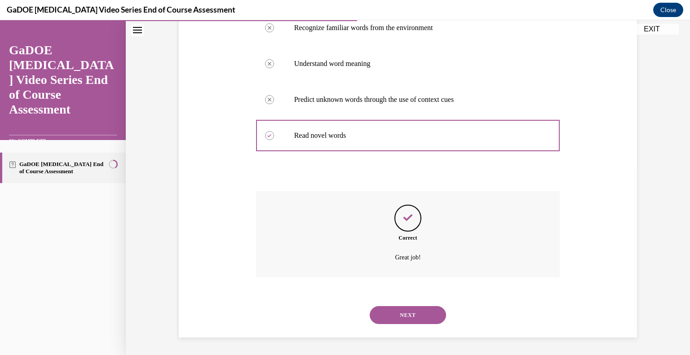
click at [414, 317] on button "NEXT" at bounding box center [408, 315] width 76 height 18
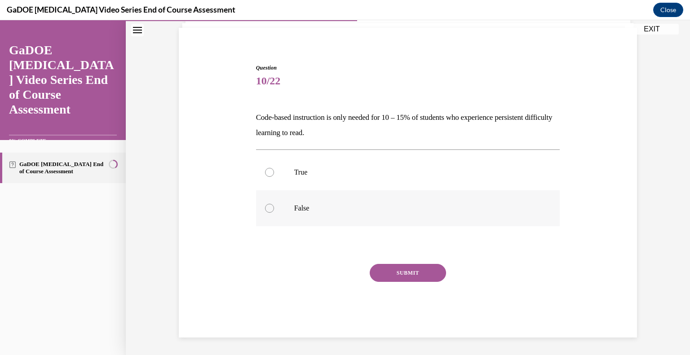
click at [296, 210] on p "False" at bounding box center [415, 208] width 243 height 9
click at [274, 210] on input "False" at bounding box center [269, 208] width 9 height 9
radio input "true"
click at [408, 275] on button "SUBMIT" at bounding box center [408, 273] width 76 height 18
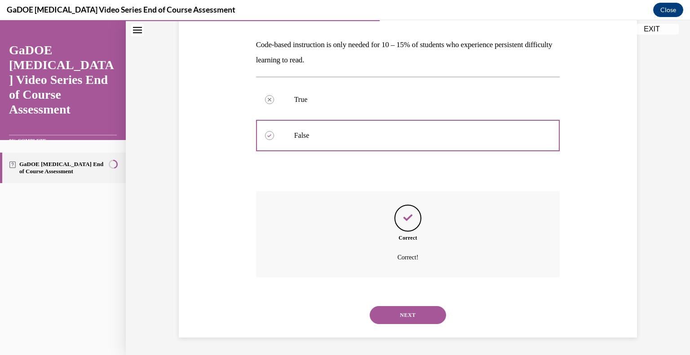
click at [424, 315] on button "NEXT" at bounding box center [408, 315] width 76 height 18
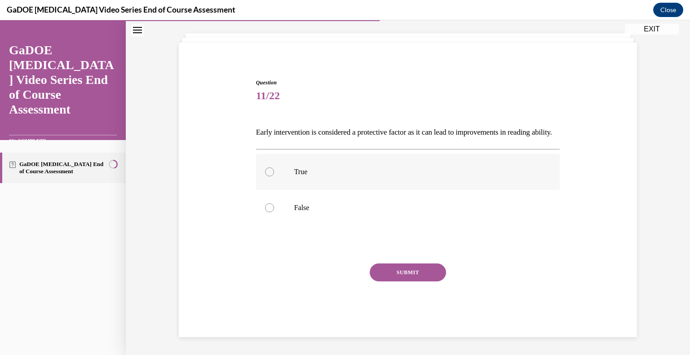
click at [289, 172] on label "True" at bounding box center [408, 172] width 304 height 36
click at [274, 172] on input "True" at bounding box center [269, 171] width 9 height 9
radio input "true"
click at [381, 262] on div "Question 11/22 Early intervention is considered a protective factor as it can l…" at bounding box center [408, 208] width 304 height 259
click at [387, 270] on button "SUBMIT" at bounding box center [408, 273] width 76 height 18
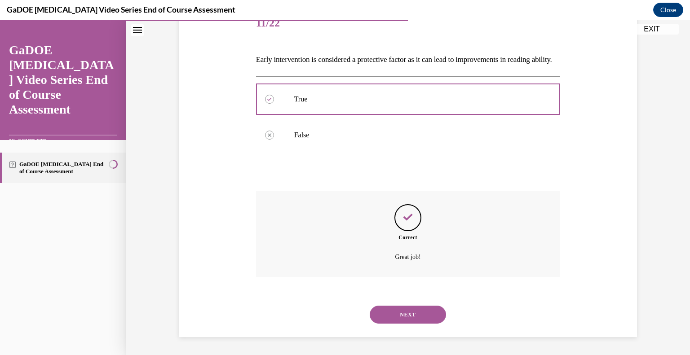
scroll to position [134, 0]
click at [419, 312] on button "NEXT" at bounding box center [408, 315] width 76 height 18
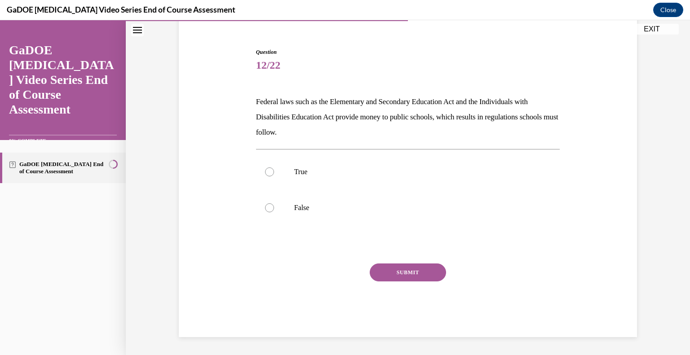
scroll to position [76, 0]
click at [293, 169] on label "True" at bounding box center [408, 172] width 304 height 36
click at [274, 169] on input "True" at bounding box center [269, 172] width 9 height 9
radio input "true"
click at [414, 272] on button "SUBMIT" at bounding box center [408, 273] width 76 height 18
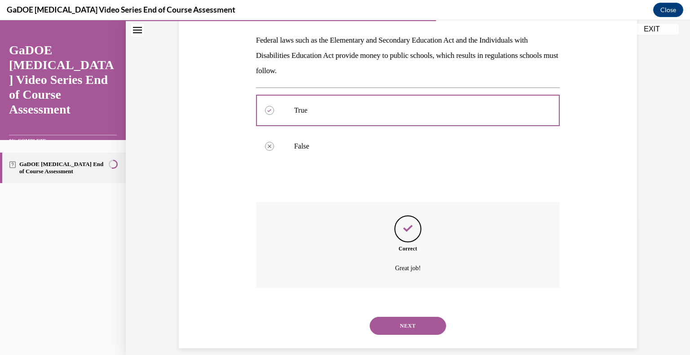
scroll to position [149, 0]
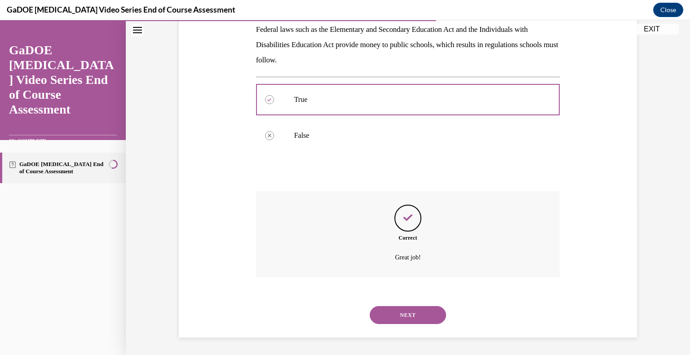
click at [419, 316] on button "NEXT" at bounding box center [408, 315] width 76 height 18
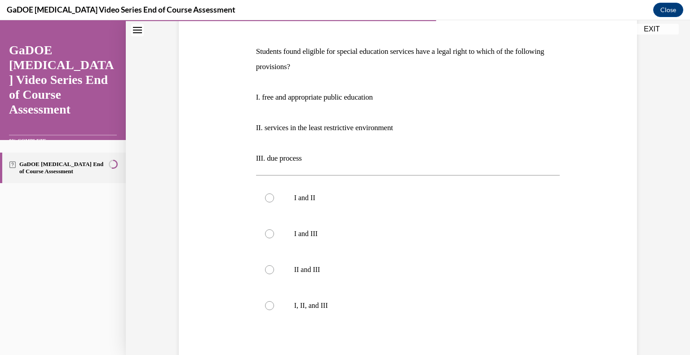
scroll to position [128, 0]
click at [311, 298] on label "I, II, and III" at bounding box center [408, 304] width 304 height 36
click at [274, 300] on input "I, II, and III" at bounding box center [269, 304] width 9 height 9
radio input "true"
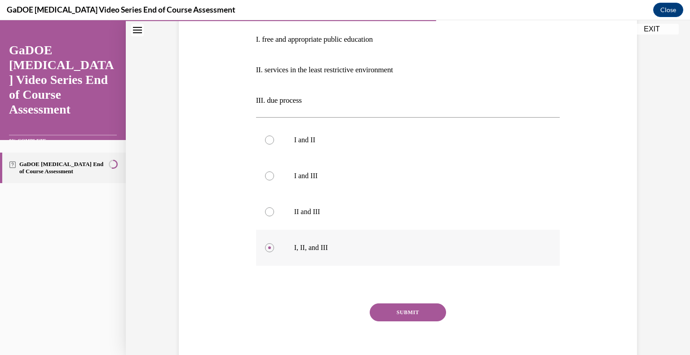
scroll to position [189, 0]
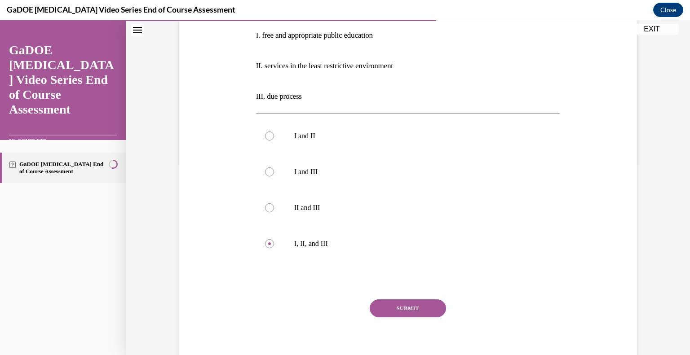
click at [422, 305] on button "SUBMIT" at bounding box center [408, 309] width 76 height 18
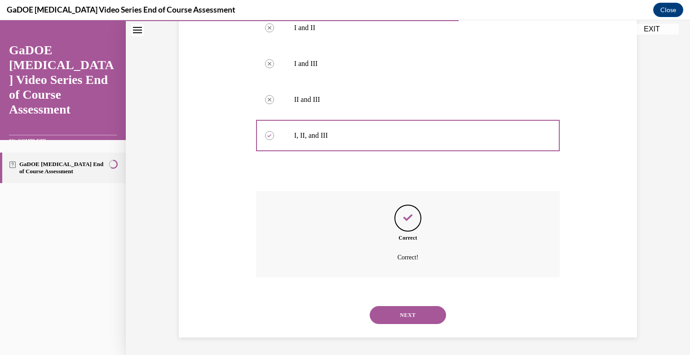
click at [411, 313] on button "NEXT" at bounding box center [408, 315] width 76 height 18
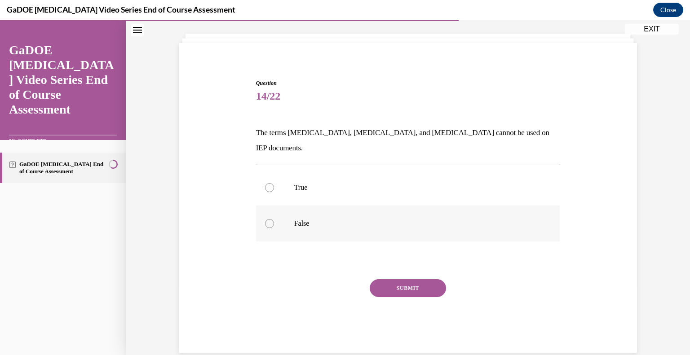
click at [298, 219] on p "False" at bounding box center [415, 223] width 243 height 9
click at [274, 219] on input "False" at bounding box center [269, 223] width 9 height 9
radio input "true"
click at [397, 279] on button "SUBMIT" at bounding box center [408, 288] width 76 height 18
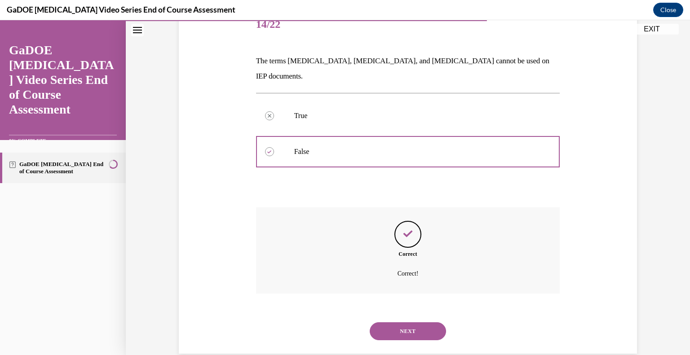
scroll to position [119, 0]
click at [417, 322] on button "NEXT" at bounding box center [408, 331] width 76 height 18
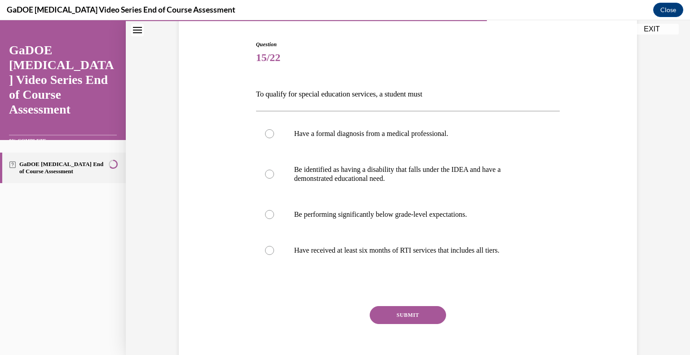
scroll to position [87, 0]
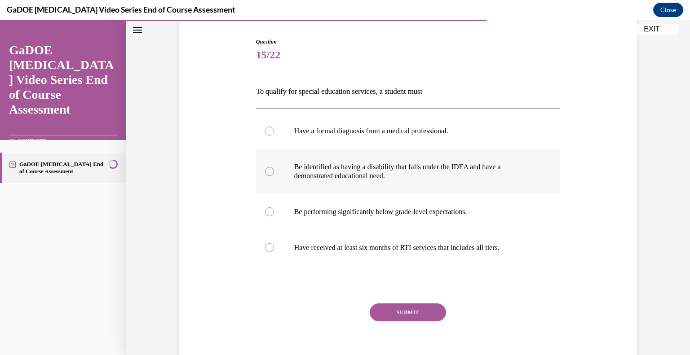
click at [416, 174] on p "Be identified as having a disability that falls under the IDEA and have a demon…" at bounding box center [415, 172] width 243 height 18
click at [274, 174] on input "Be identified as having a disability that falls under the IDEA and have a demon…" at bounding box center [269, 171] width 9 height 9
radio input "true"
click at [422, 315] on button "SUBMIT" at bounding box center [408, 313] width 76 height 18
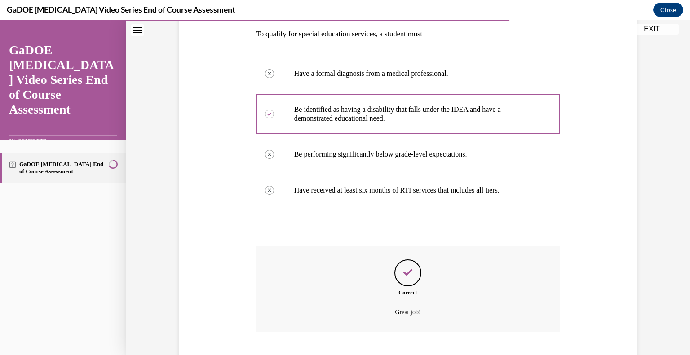
scroll to position [199, 0]
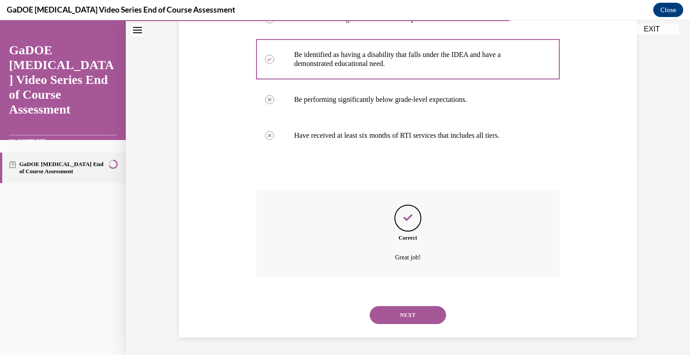
click at [414, 324] on div "NEXT" at bounding box center [408, 315] width 304 height 36
click at [411, 319] on button "NEXT" at bounding box center [408, 315] width 76 height 18
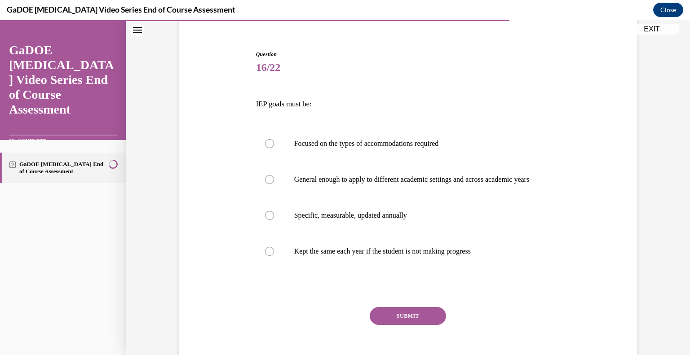
scroll to position [79, 0]
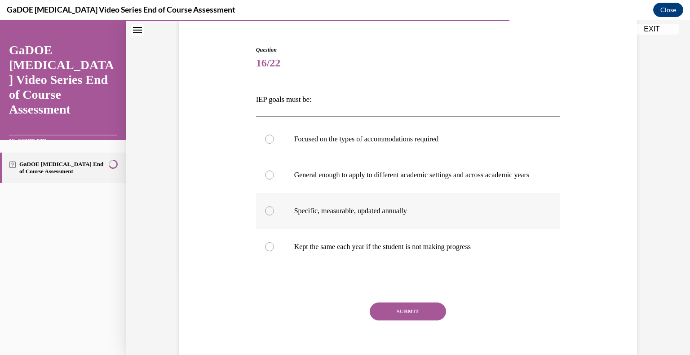
click at [326, 225] on label "Specific, measurable, updated annually" at bounding box center [408, 211] width 304 height 36
click at [274, 216] on input "Specific, measurable, updated annually" at bounding box center [269, 211] width 9 height 9
radio input "true"
click at [397, 319] on button "SUBMIT" at bounding box center [408, 312] width 76 height 18
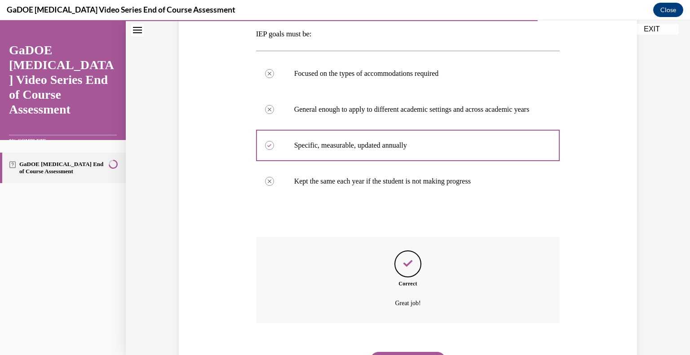
scroll to position [199, 0]
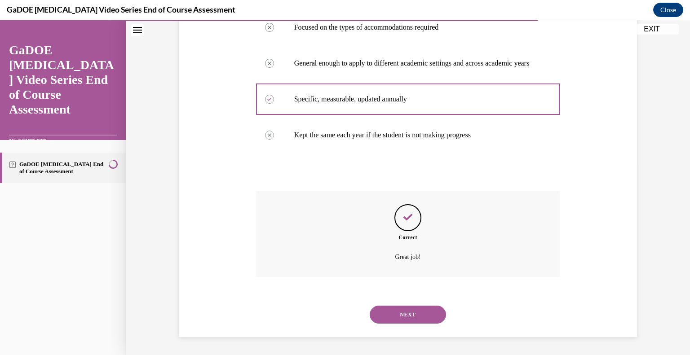
click at [410, 310] on button "NEXT" at bounding box center [408, 315] width 76 height 18
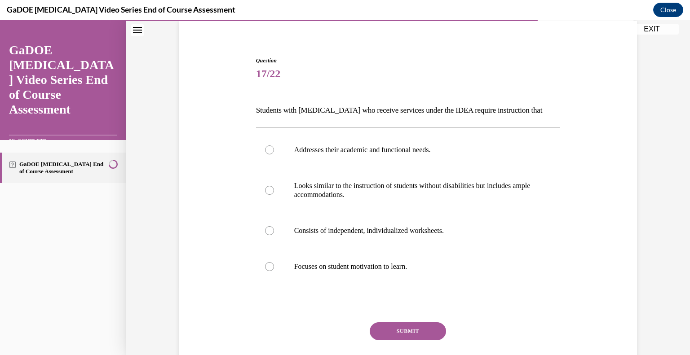
scroll to position [70, 0]
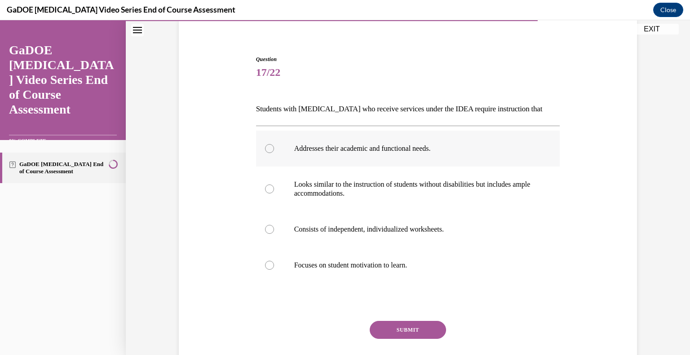
click at [389, 155] on label "Addresses their academic and functional needs." at bounding box center [408, 149] width 304 height 36
click at [274, 153] on input "Addresses their academic and functional needs." at bounding box center [269, 148] width 9 height 9
radio input "true"
click at [421, 331] on button "SUBMIT" at bounding box center [408, 330] width 76 height 18
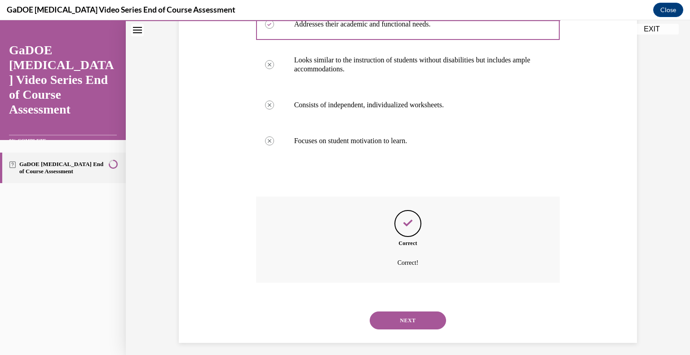
scroll to position [199, 0]
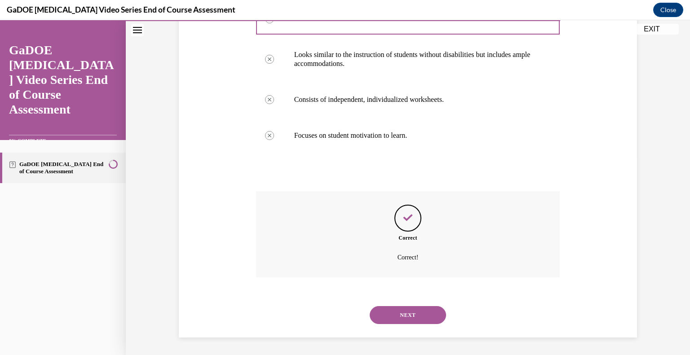
click at [413, 316] on button "NEXT" at bounding box center [408, 315] width 76 height 18
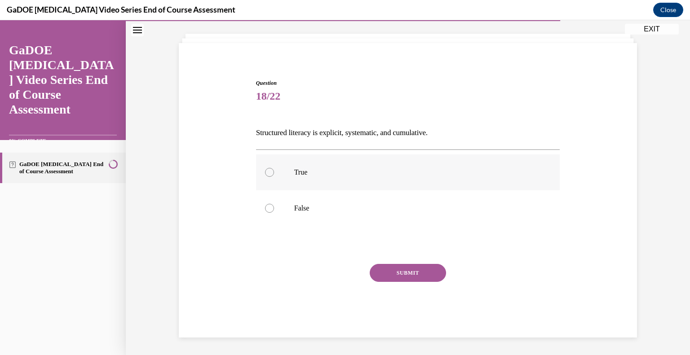
click at [299, 175] on p "True" at bounding box center [415, 172] width 243 height 9
click at [274, 175] on input "True" at bounding box center [269, 172] width 9 height 9
radio input "true"
click at [398, 271] on button "SUBMIT" at bounding box center [408, 273] width 76 height 18
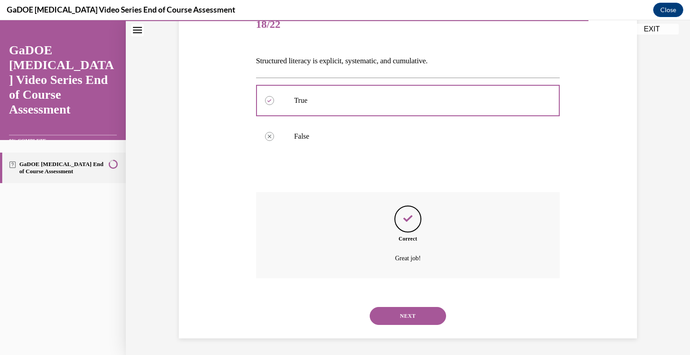
scroll to position [119, 0]
click at [414, 312] on button "NEXT" at bounding box center [408, 315] width 76 height 18
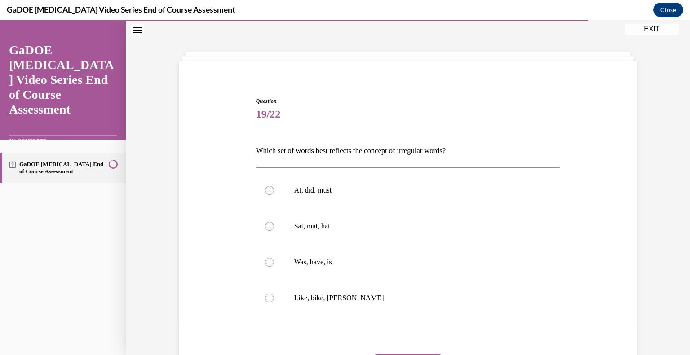
scroll to position [45, 0]
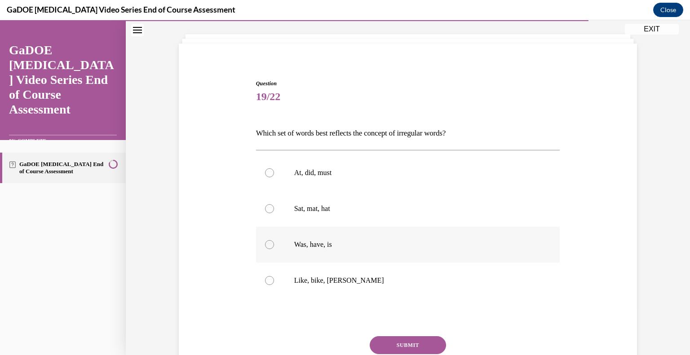
click at [322, 244] on p "Was, have, is" at bounding box center [415, 244] width 243 height 9
click at [274, 244] on input "Was, have, is" at bounding box center [269, 244] width 9 height 9
radio input "true"
click at [402, 338] on button "SUBMIT" at bounding box center [408, 345] width 76 height 18
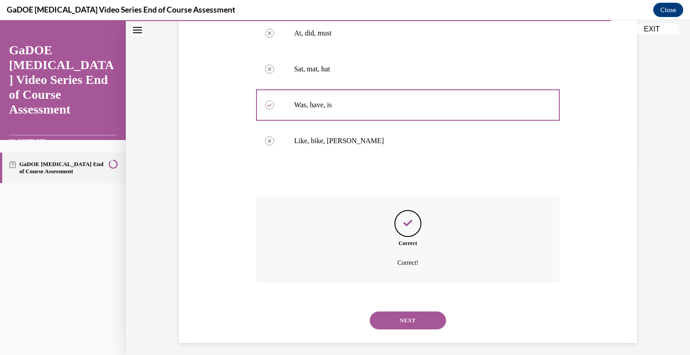
scroll to position [190, 0]
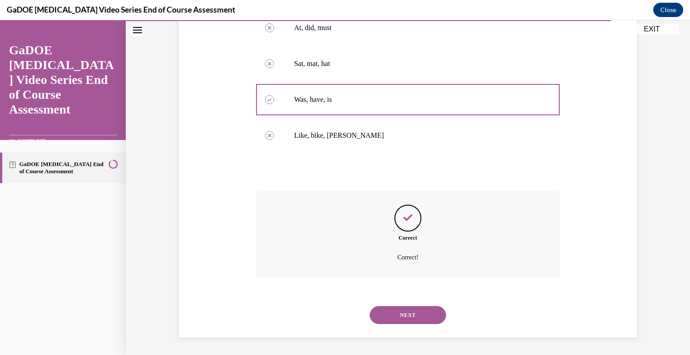
click at [405, 325] on div "NEXT" at bounding box center [408, 315] width 304 height 36
click at [402, 321] on button "NEXT" at bounding box center [408, 315] width 76 height 18
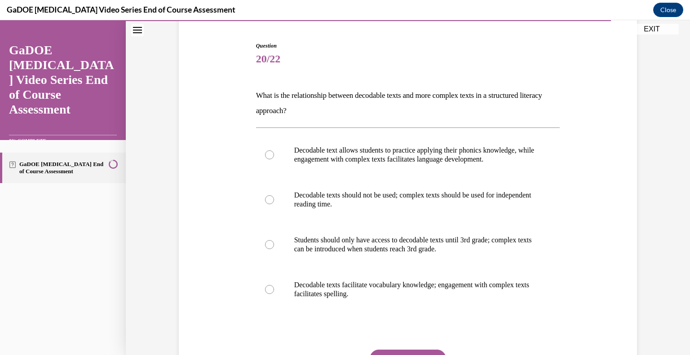
scroll to position [88, 0]
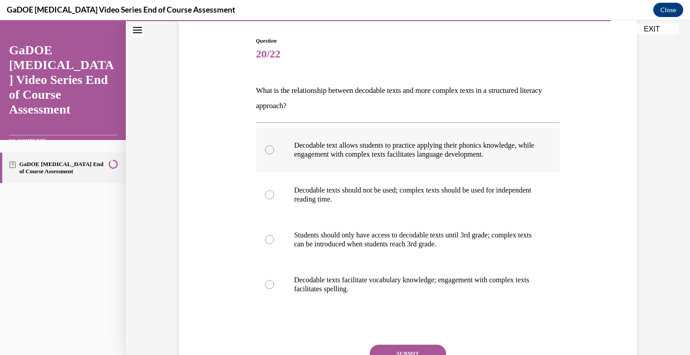
click at [494, 150] on p "Decodable text allows students to practice applying their phonics knowledge, wh…" at bounding box center [415, 150] width 243 height 18
click at [274, 150] on input "Decodable text allows students to practice applying their phonics knowledge, wh…" at bounding box center [269, 149] width 9 height 9
radio input "true"
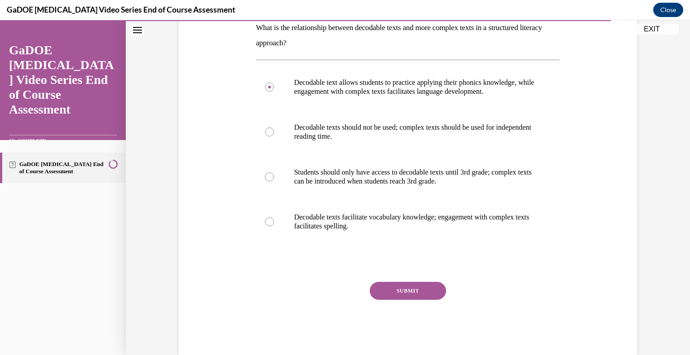
scroll to position [153, 0]
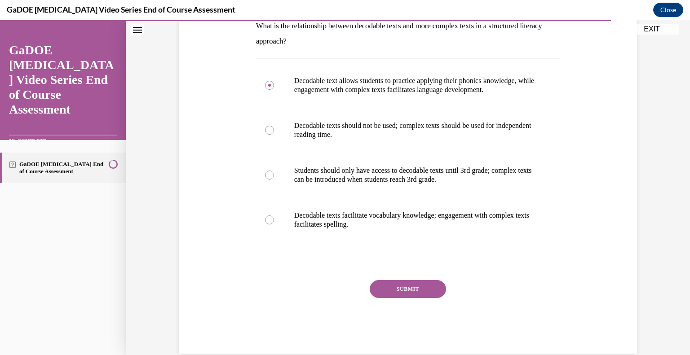
click at [410, 293] on button "SUBMIT" at bounding box center [408, 289] width 76 height 18
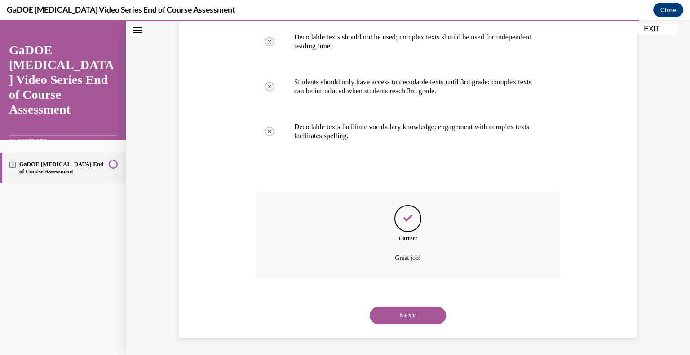
scroll to position [242, 0]
click at [405, 310] on button "NEXT" at bounding box center [408, 315] width 76 height 18
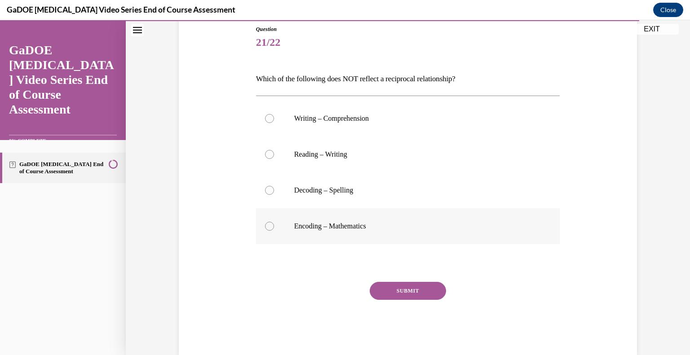
click at [329, 220] on label "Encoding – Mathematics" at bounding box center [408, 226] width 304 height 36
click at [274, 222] on input "Encoding – Mathematics" at bounding box center [269, 226] width 9 height 9
radio input "true"
click at [395, 286] on button "SUBMIT" at bounding box center [408, 291] width 76 height 18
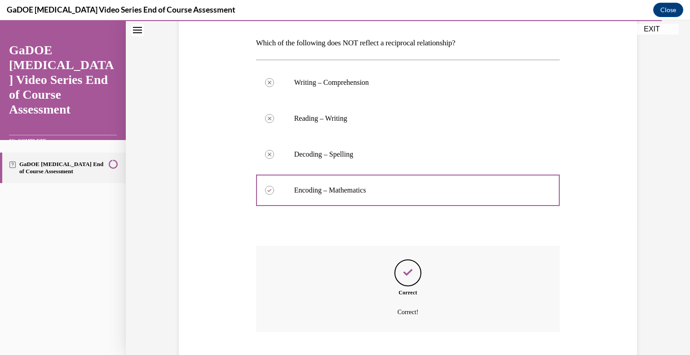
scroll to position [190, 0]
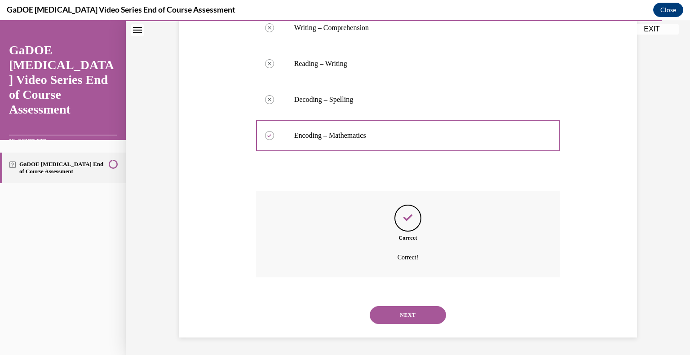
click at [401, 315] on button "NEXT" at bounding box center [408, 315] width 76 height 18
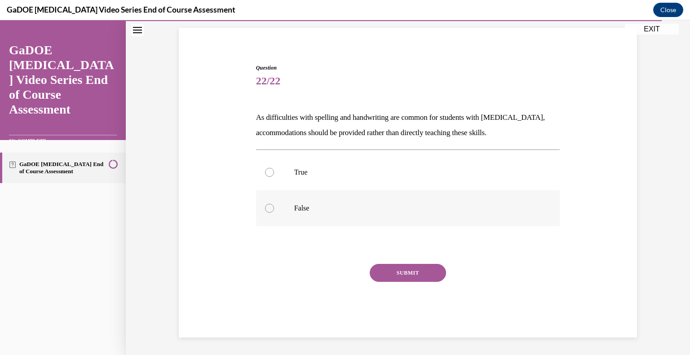
click at [293, 210] on label "False" at bounding box center [408, 208] width 304 height 36
click at [274, 210] on input "False" at bounding box center [269, 208] width 9 height 9
radio input "true"
click at [397, 273] on button "SUBMIT" at bounding box center [408, 273] width 76 height 18
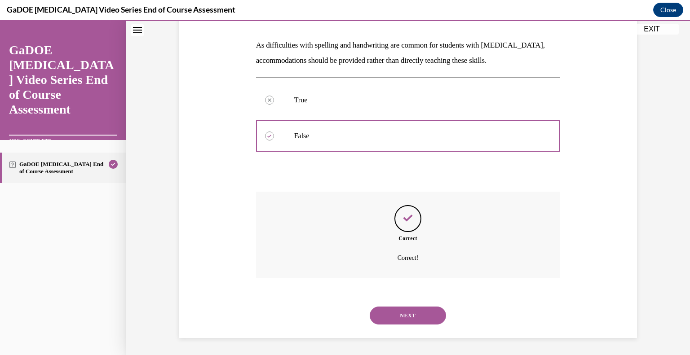
scroll to position [134, 0]
click at [414, 308] on button "NEXT" at bounding box center [408, 315] width 76 height 18
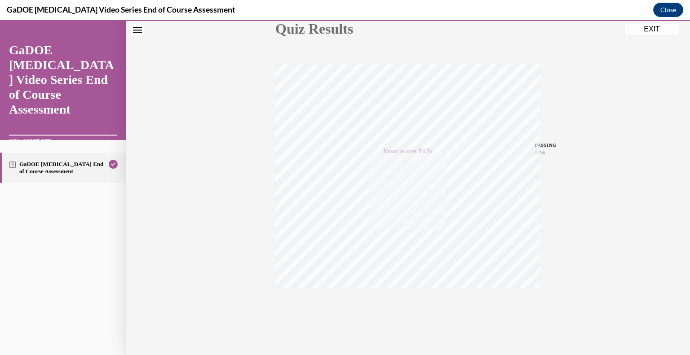
scroll to position [125, 0]
click at [665, 12] on button "Close" at bounding box center [668, 10] width 30 height 14
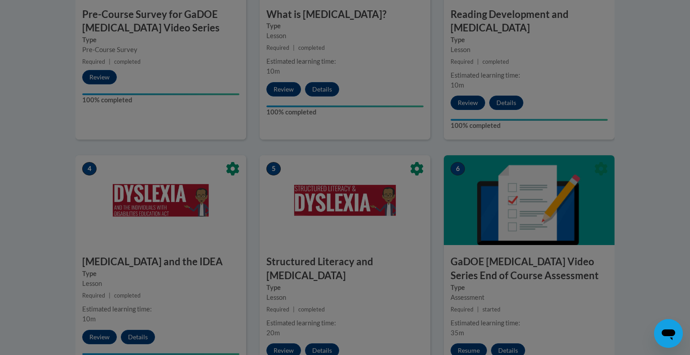
scroll to position [407, 0]
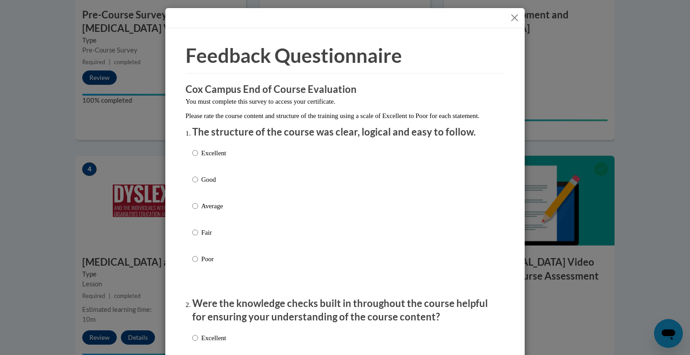
click at [203, 158] on p "Excellent" at bounding box center [213, 153] width 25 height 10
click at [198, 158] on input "Excellent" at bounding box center [195, 153] width 6 height 10
radio input "true"
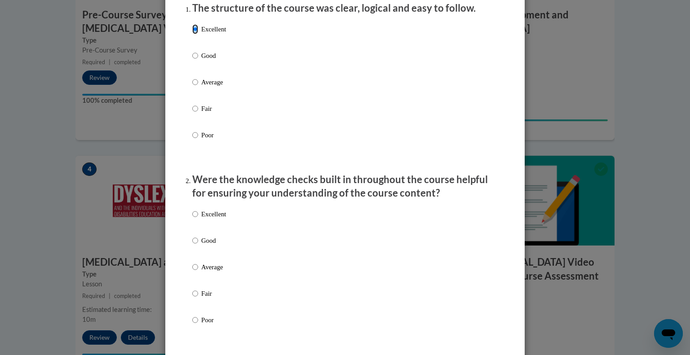
scroll to position [144, 0]
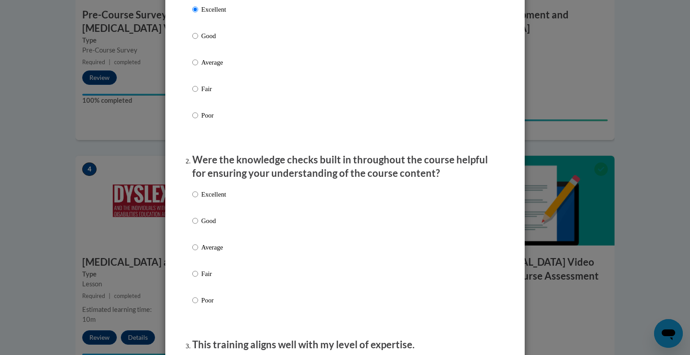
click at [226, 199] on p "Excellent" at bounding box center [213, 194] width 25 height 10
click at [198, 199] on input "Excellent" at bounding box center [195, 194] width 6 height 10
radio input "true"
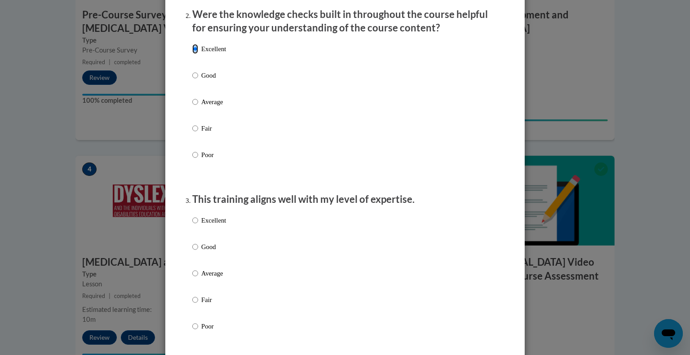
scroll to position [285, 0]
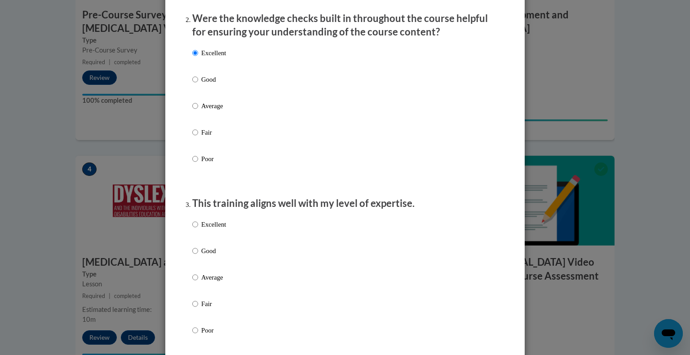
click at [220, 229] on p "Excellent" at bounding box center [213, 225] width 25 height 10
click at [198, 229] on input "Excellent" at bounding box center [195, 225] width 6 height 10
radio input "true"
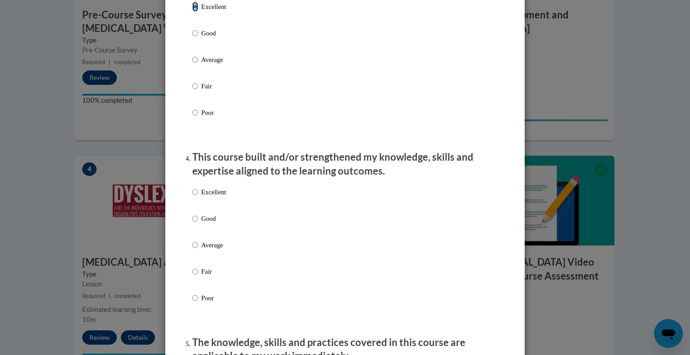
scroll to position [510, 0]
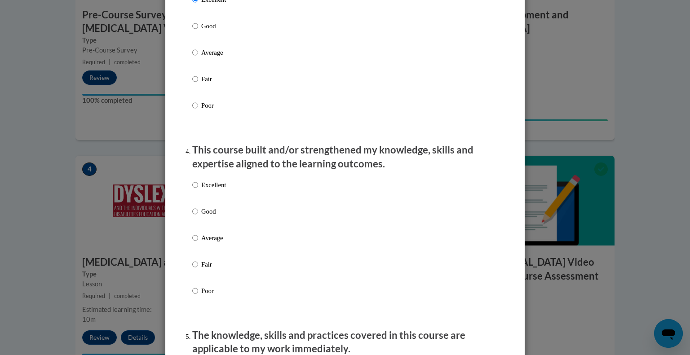
click at [204, 190] on p "Excellent" at bounding box center [213, 185] width 25 height 10
click at [198, 190] on input "Excellent" at bounding box center [195, 185] width 6 height 10
radio input "true"
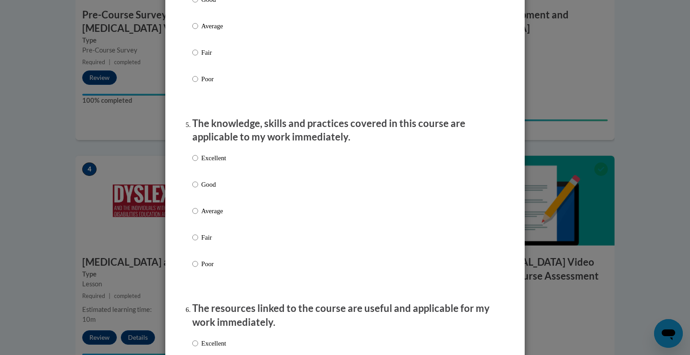
scroll to position [724, 0]
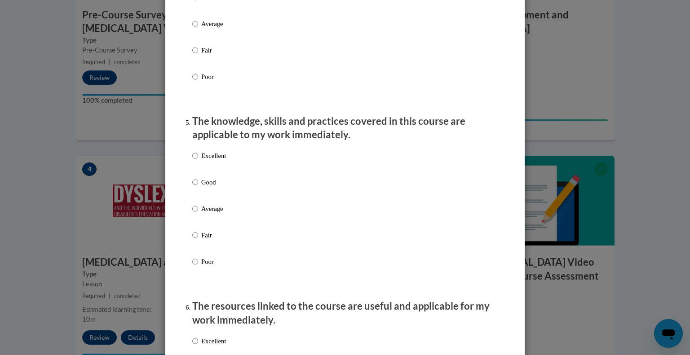
click at [219, 161] on p "Excellent" at bounding box center [213, 156] width 25 height 10
click at [198, 161] on input "Excellent" at bounding box center [195, 156] width 6 height 10
radio input "true"
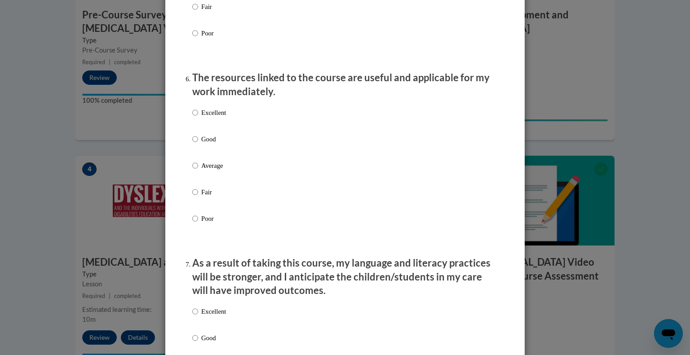
scroll to position [950, 0]
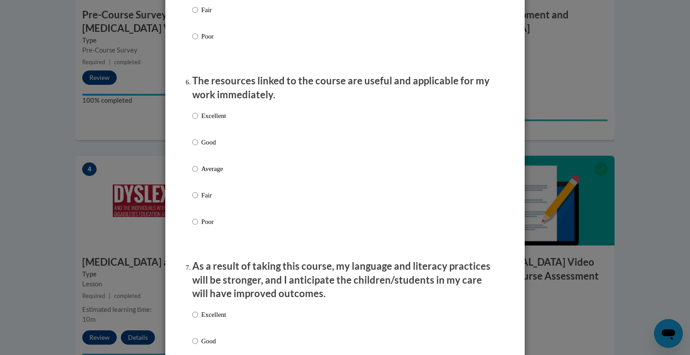
click at [218, 121] on p "Excellent" at bounding box center [213, 116] width 25 height 10
click at [198, 121] on input "Excellent" at bounding box center [195, 116] width 6 height 10
radio input "true"
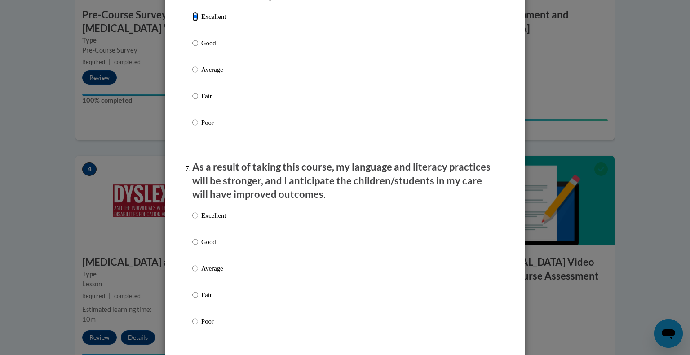
scroll to position [1049, 0]
click at [203, 221] on p "Excellent" at bounding box center [213, 216] width 25 height 10
click at [198, 221] on input "Excellent" at bounding box center [195, 216] width 6 height 10
radio input "true"
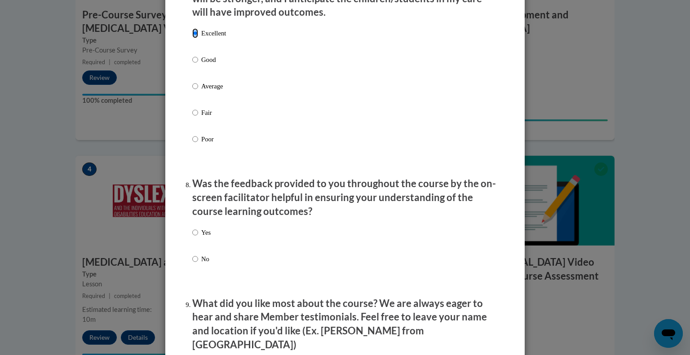
scroll to position [1232, 0]
click at [201, 237] on p "Yes" at bounding box center [205, 232] width 9 height 10
click at [198, 237] on input "Yes" at bounding box center [195, 232] width 6 height 10
radio input "true"
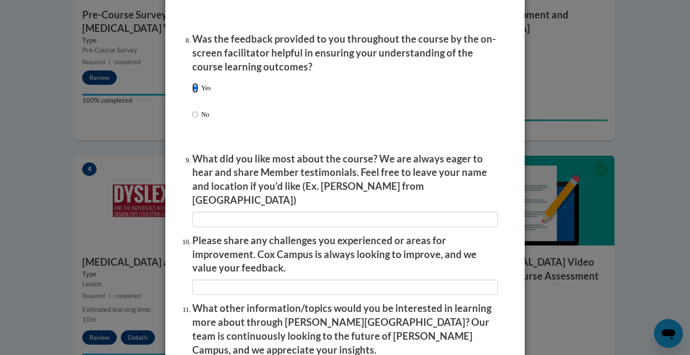
scroll to position [1381, 0]
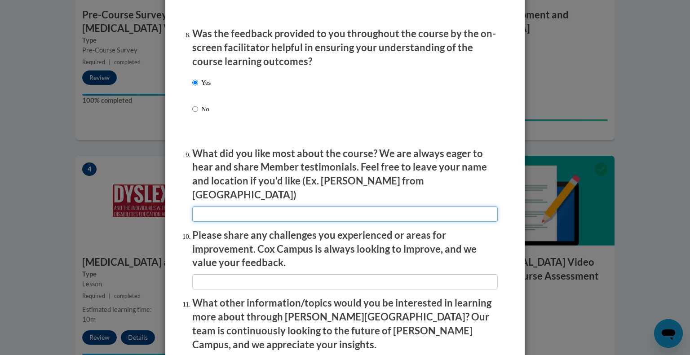
click at [226, 208] on input "textbox" at bounding box center [344, 214] width 305 height 15
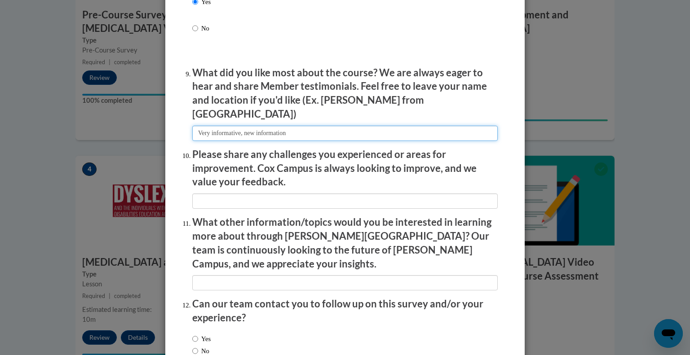
scroll to position [1463, 0]
type input "Very informative, new information"
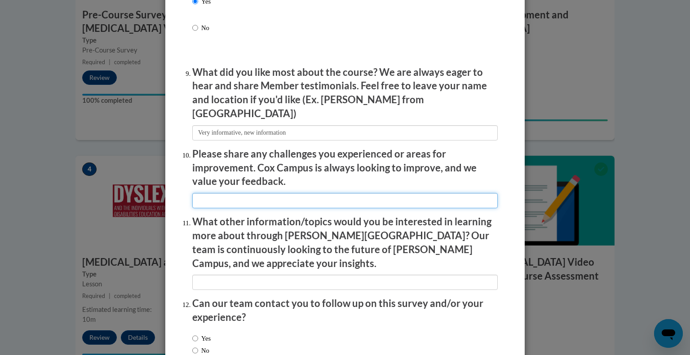
click at [245, 201] on input "textbox" at bounding box center [344, 200] width 305 height 15
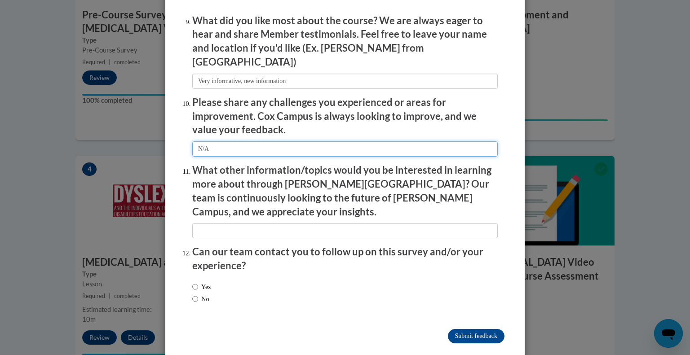
scroll to position [1515, 0]
type input "N/A"
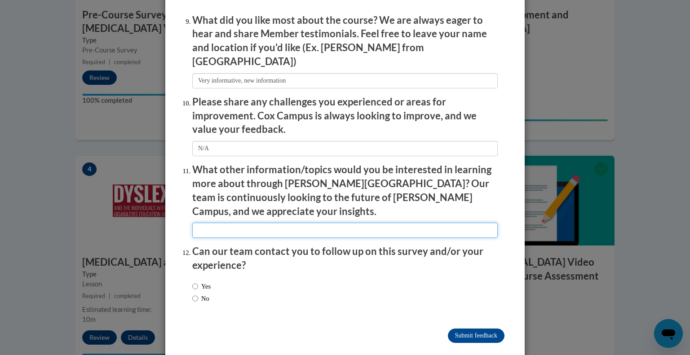
click at [232, 223] on input "textbox" at bounding box center [344, 230] width 305 height 15
type input "EL related"
click at [196, 294] on input "No" at bounding box center [195, 299] width 6 height 10
radio input "true"
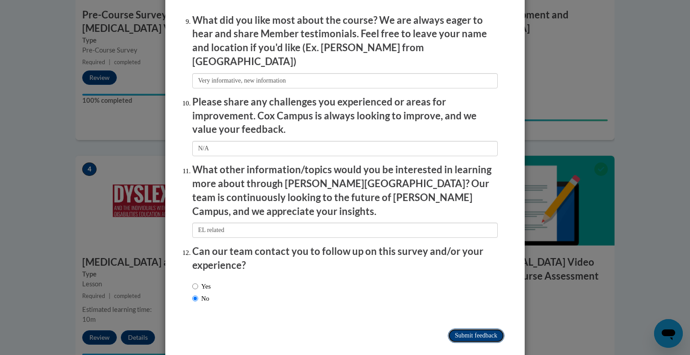
click at [481, 329] on input "Submit feedback" at bounding box center [476, 336] width 57 height 14
